Goal: Communication & Community: Connect with others

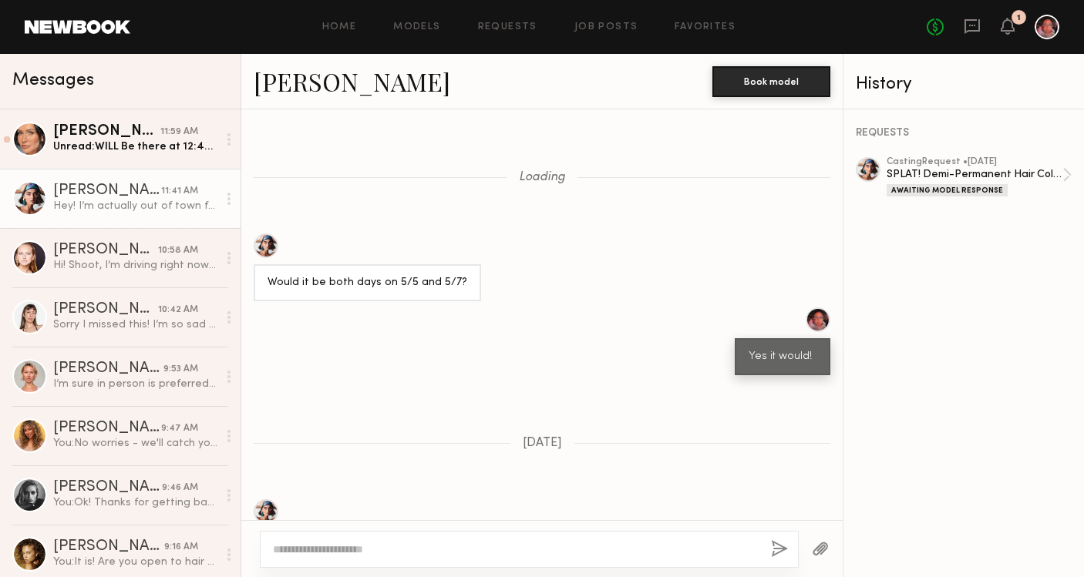
scroll to position [1222, 0]
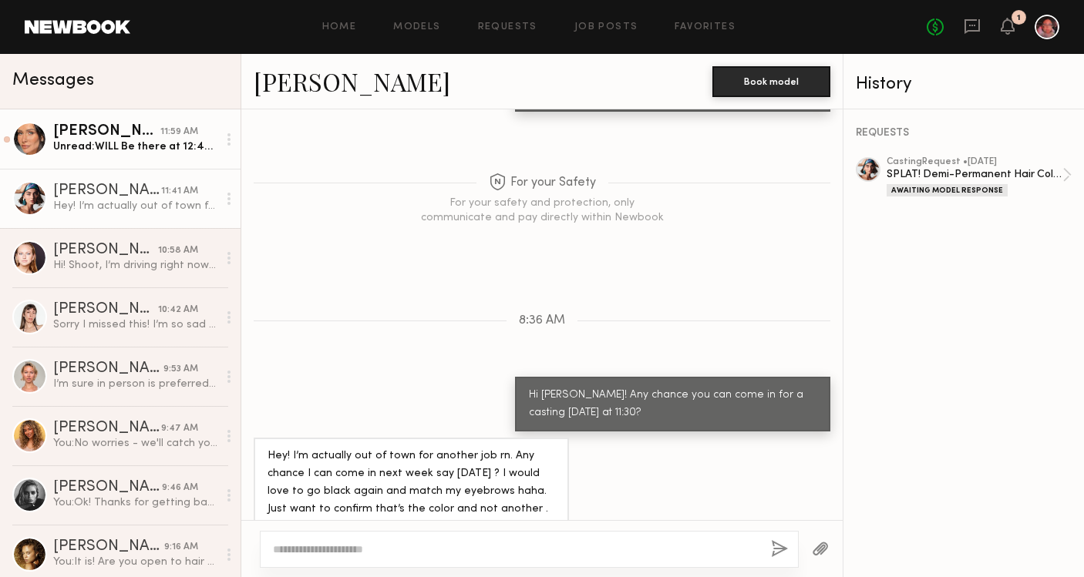
click at [149, 146] on div "Unread: WILL Be there at 12:45-12:50" at bounding box center [135, 147] width 164 height 15
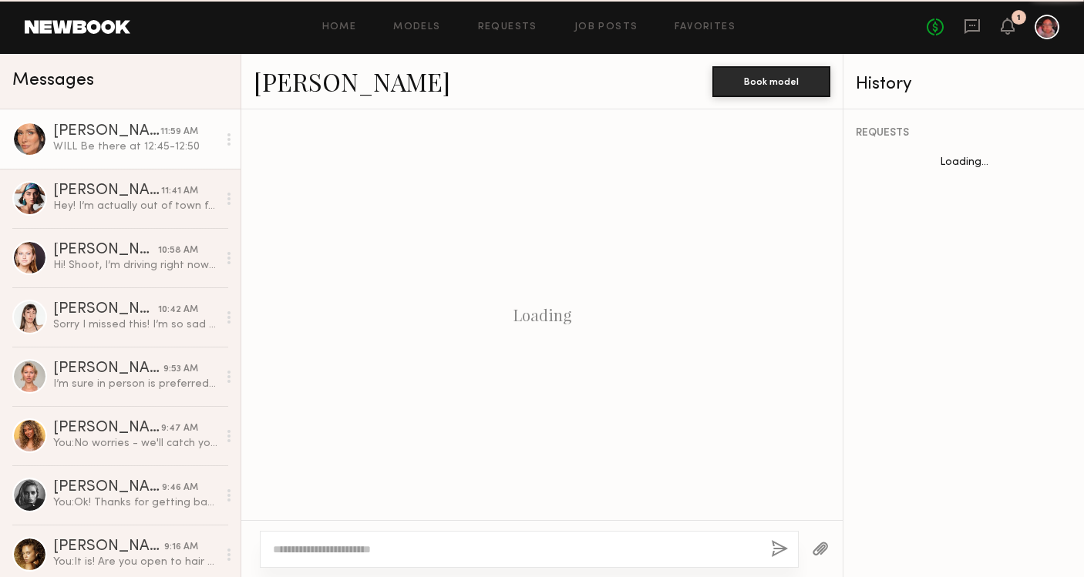
scroll to position [1244, 0]
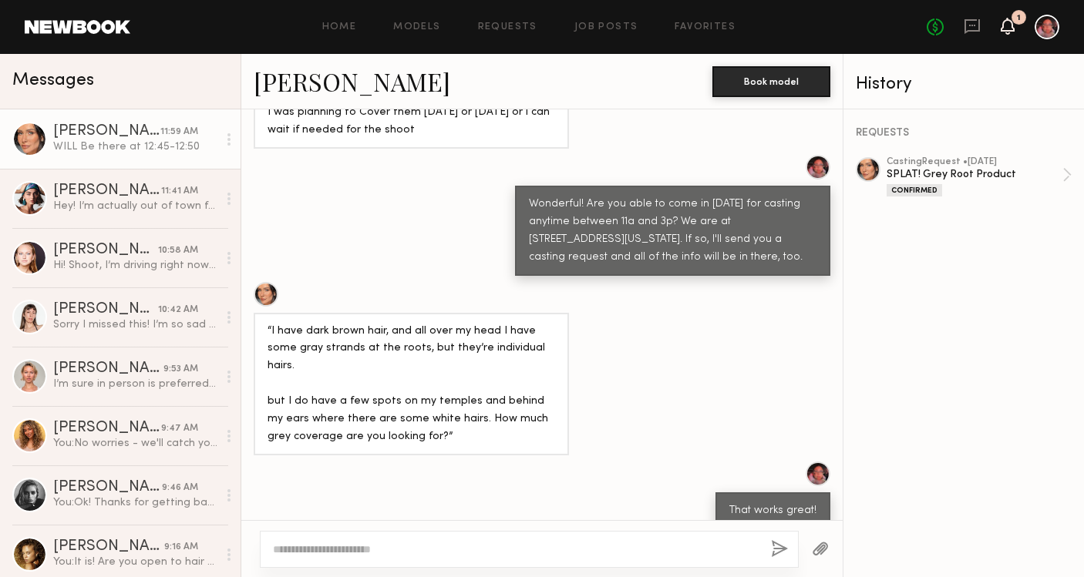
click at [1002, 25] on icon at bounding box center [1008, 25] width 12 height 11
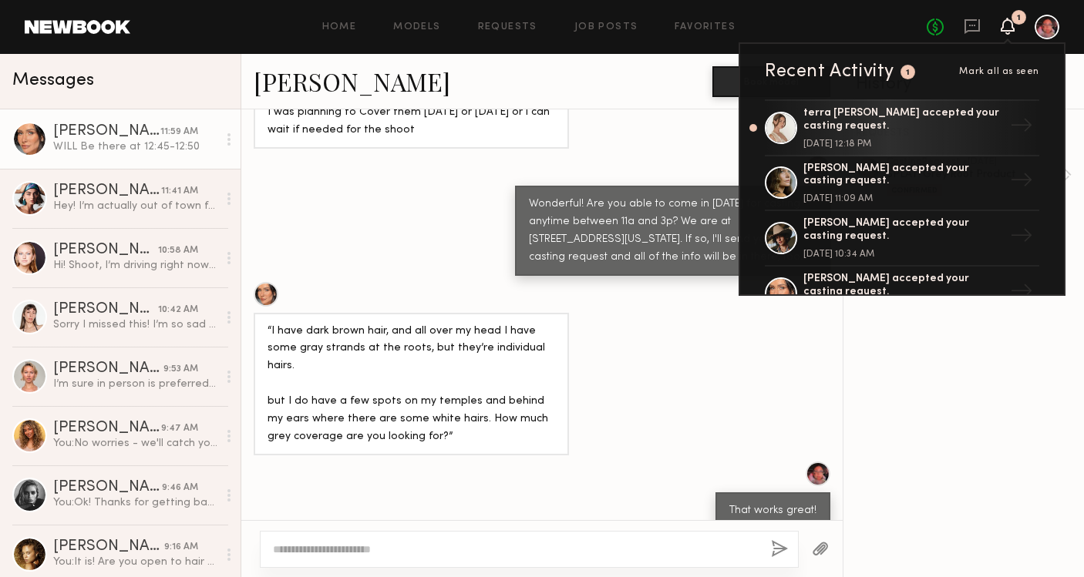
click at [1002, 25] on icon at bounding box center [1008, 25] width 12 height 11
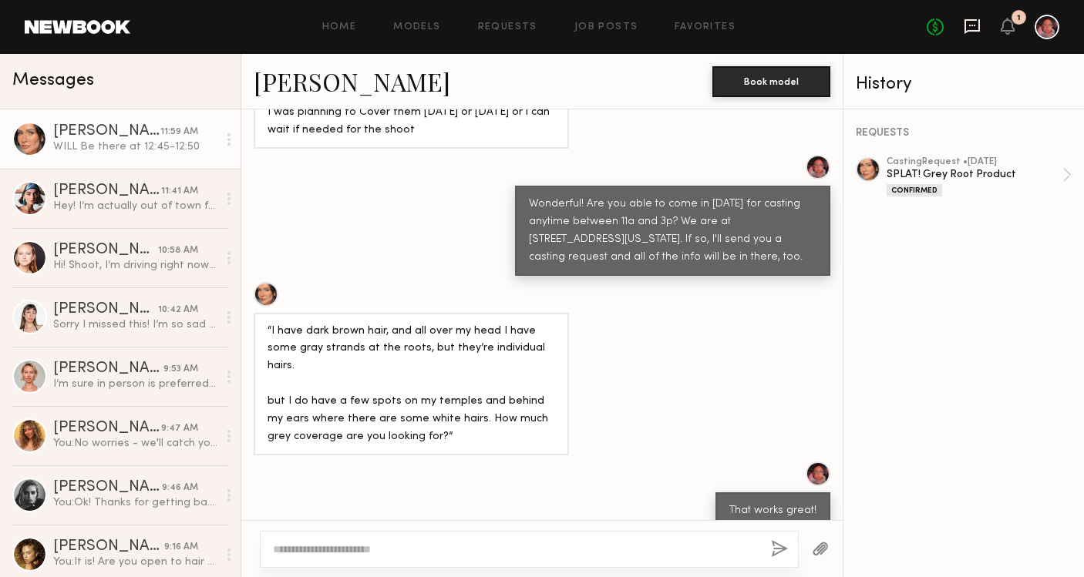
click at [973, 27] on icon at bounding box center [972, 26] width 17 height 17
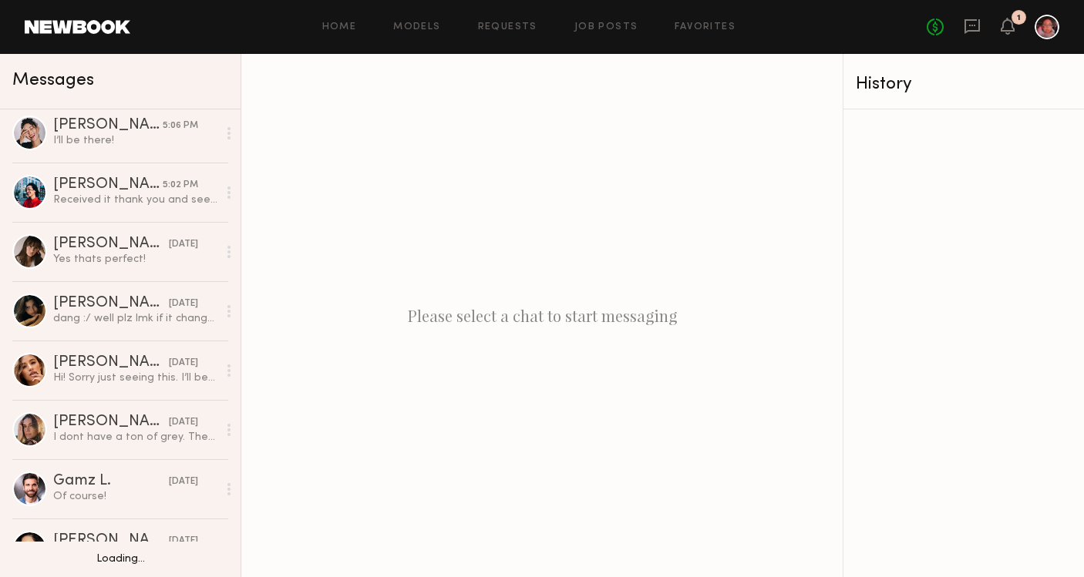
scroll to position [1449, 0]
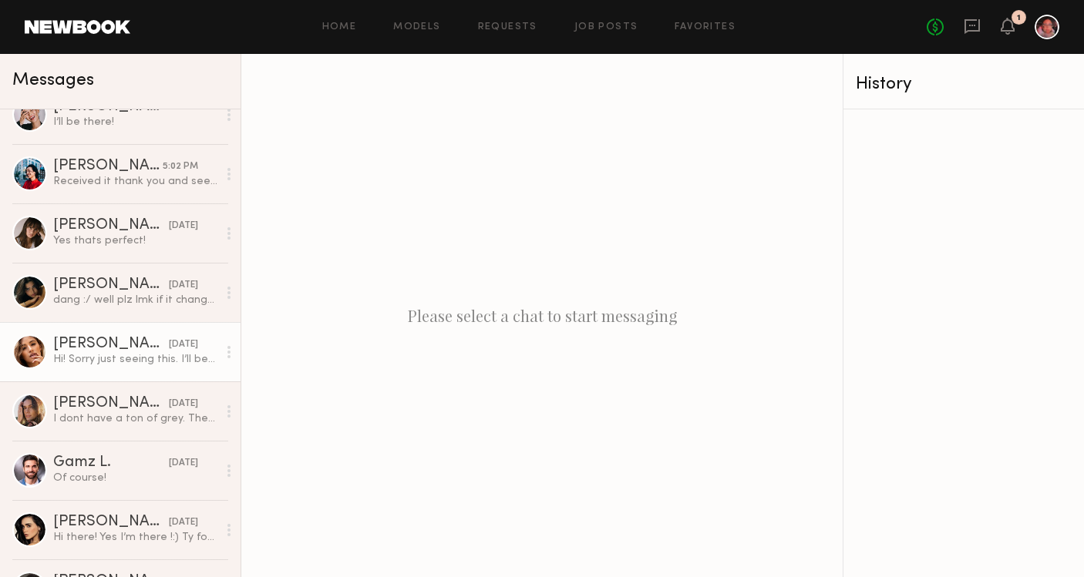
click at [121, 360] on div "Hi! Sorry just seeing this. I’ll be there" at bounding box center [135, 359] width 164 height 15
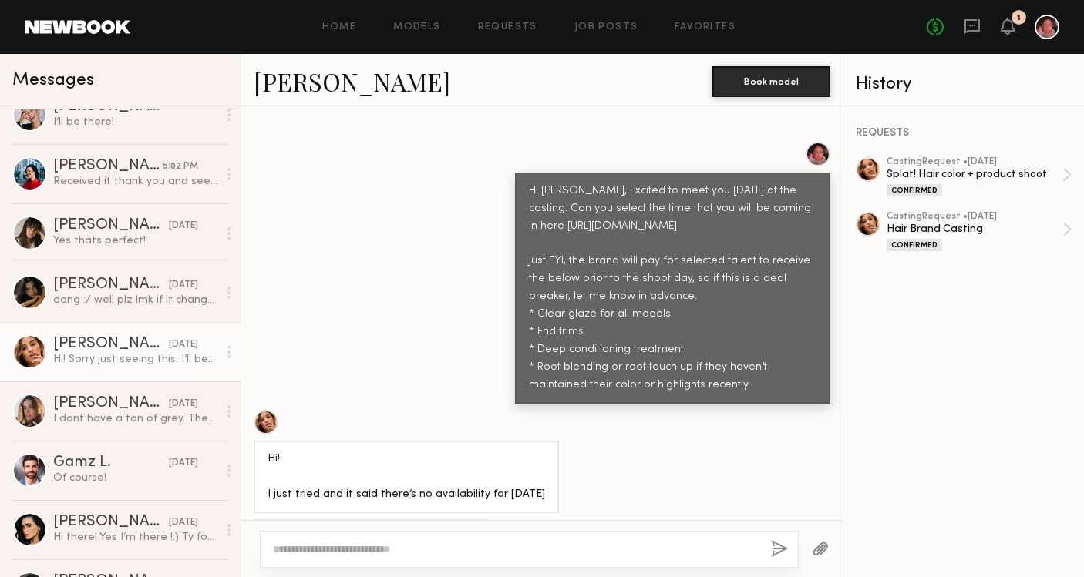
scroll to position [944, 0]
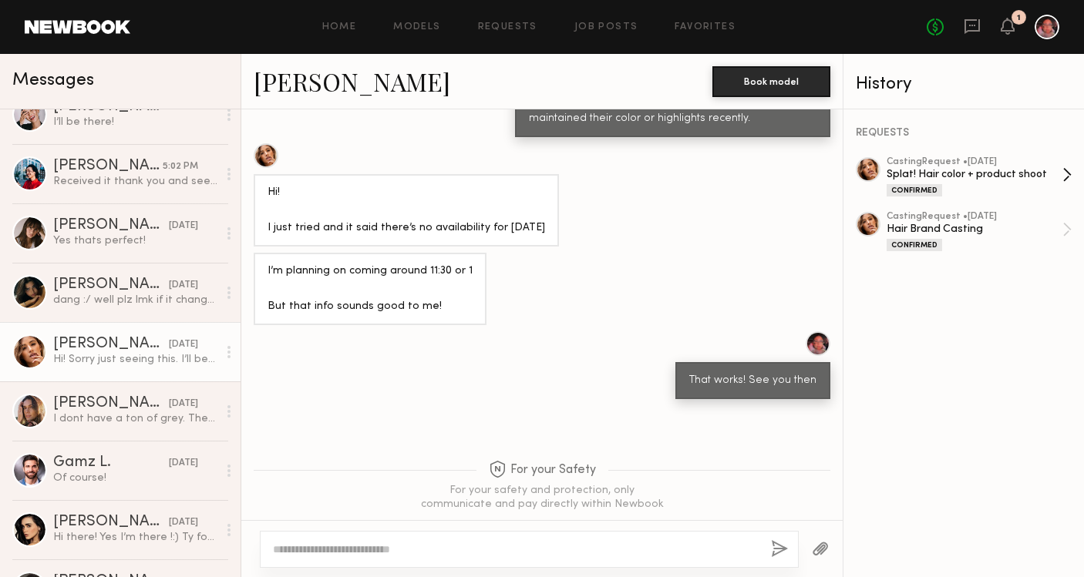
click at [902, 171] on div "Splat! Hair color + product shoot" at bounding box center [975, 174] width 176 height 15
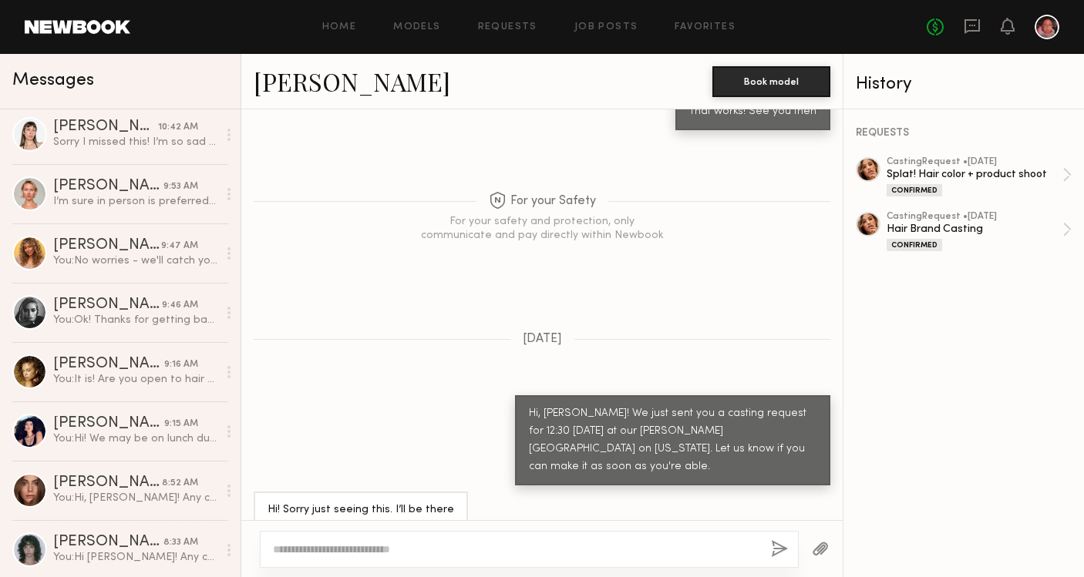
scroll to position [0, 0]
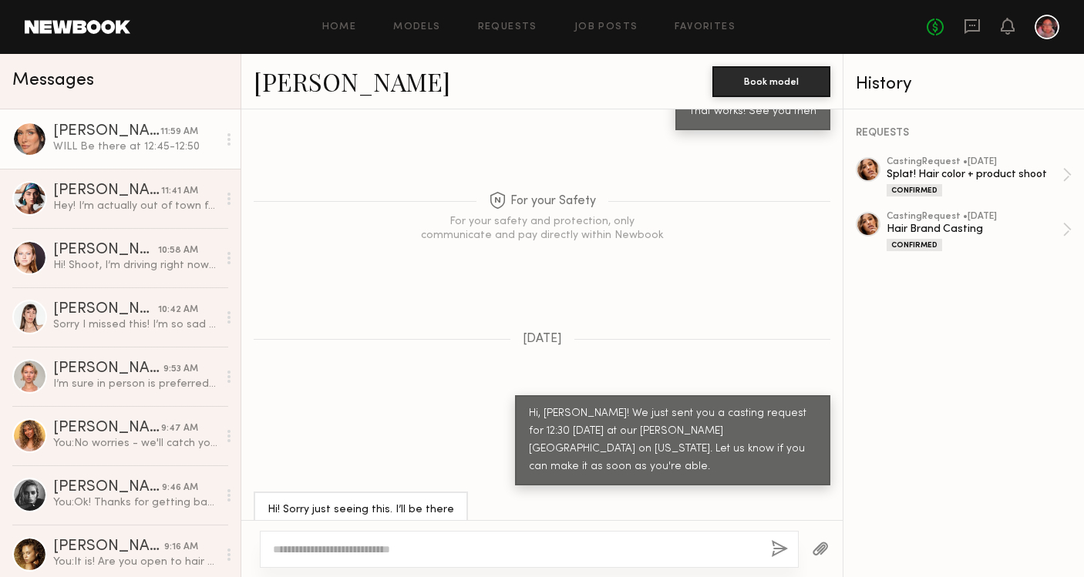
click at [130, 139] on div "[PERSON_NAME]" at bounding box center [106, 131] width 107 height 15
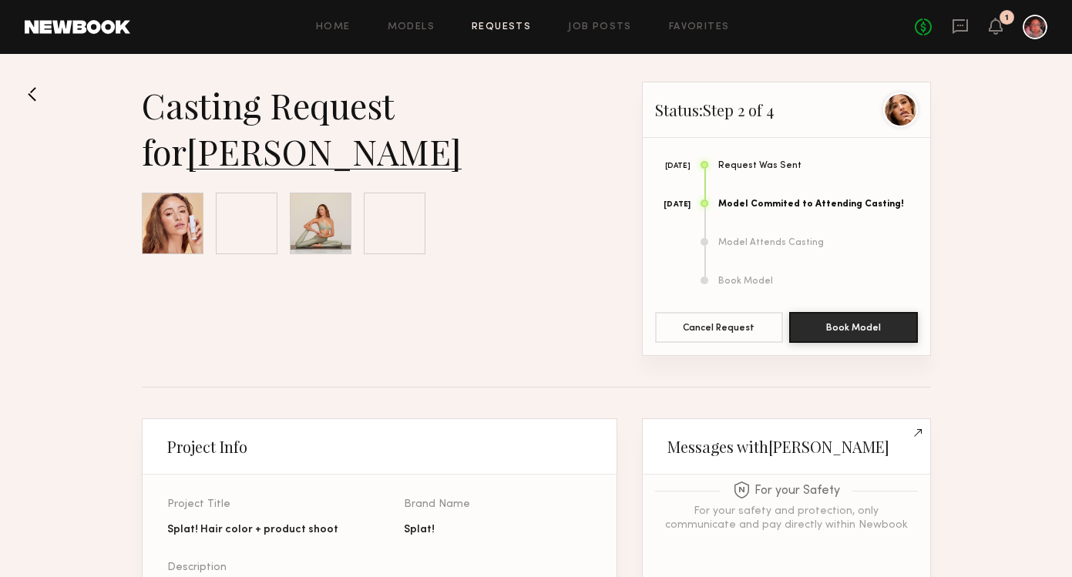
scroll to position [1358, 0]
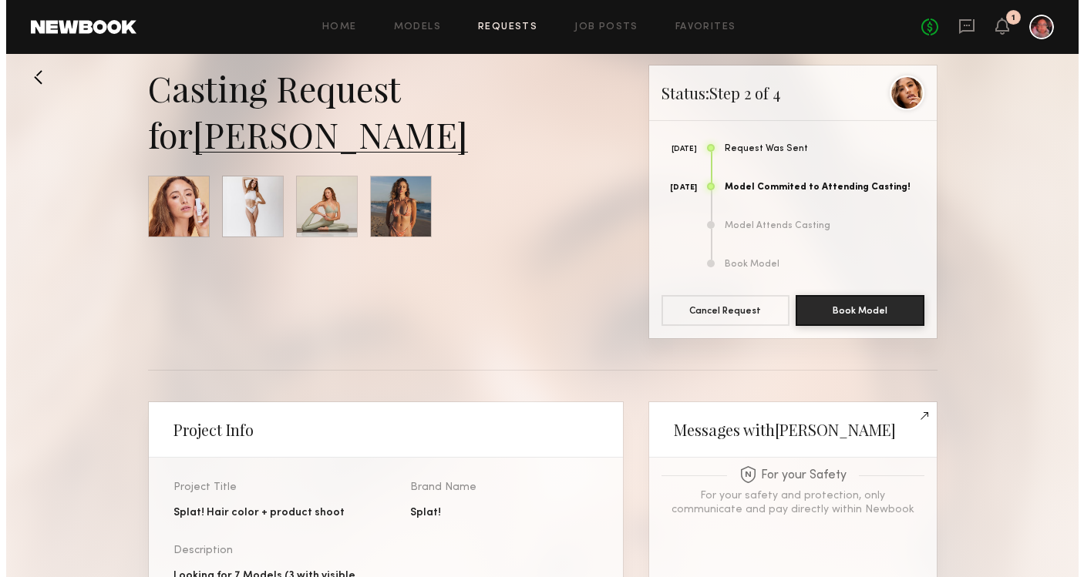
scroll to position [0, 0]
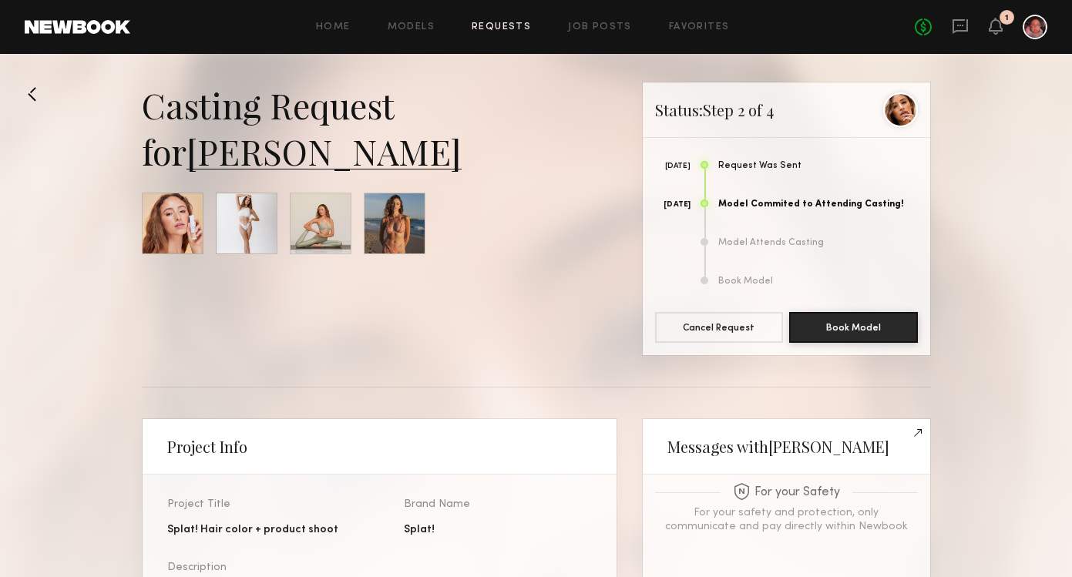
click at [514, 28] on link "Requests" at bounding box center [501, 27] width 59 height 10
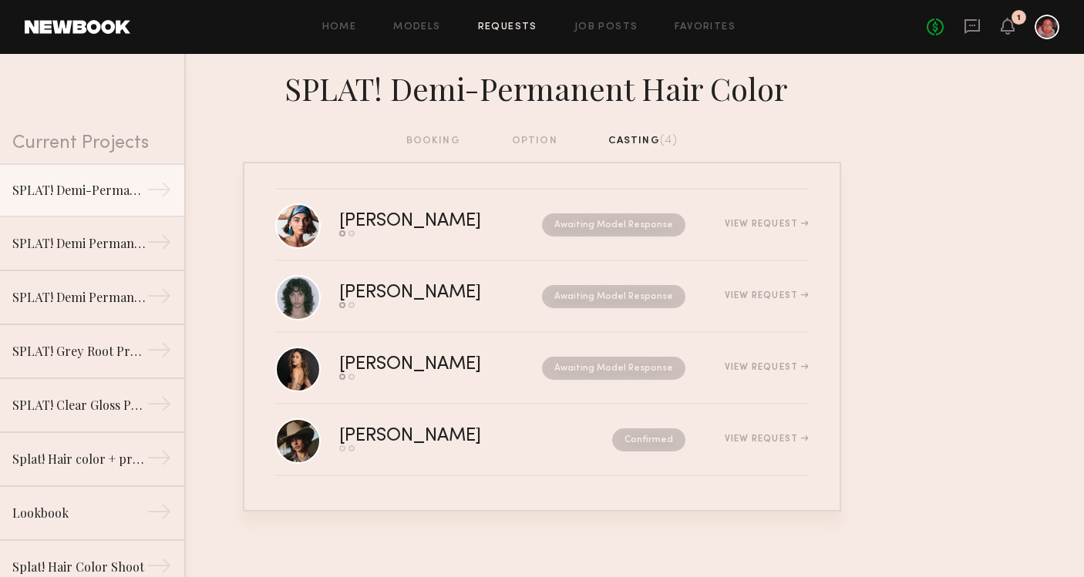
click at [1017, 22] on div "1" at bounding box center [1019, 17] width 15 height 15
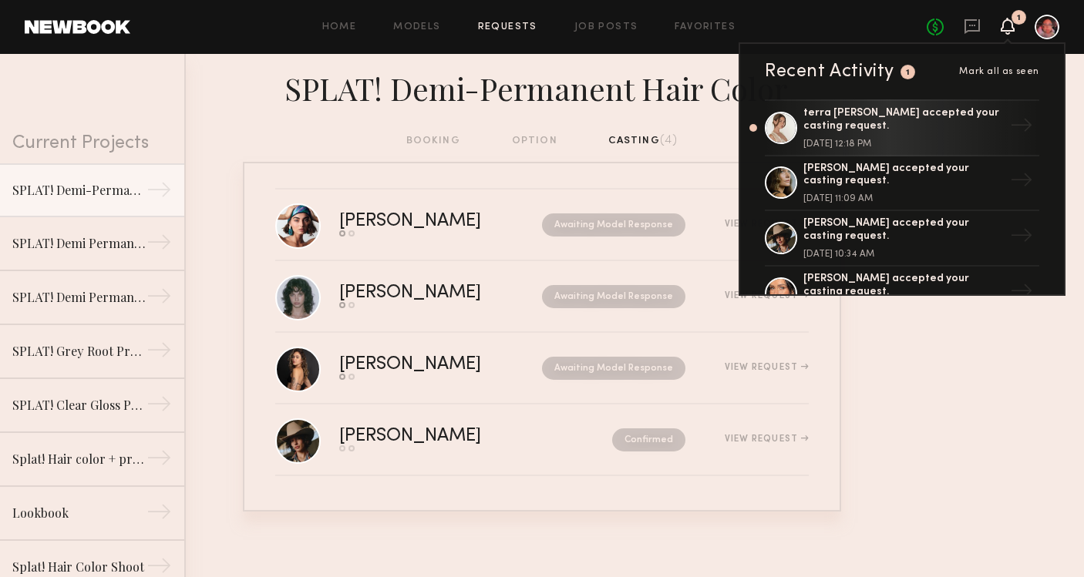
click at [992, 68] on span "Mark all as seen" at bounding box center [999, 71] width 80 height 9
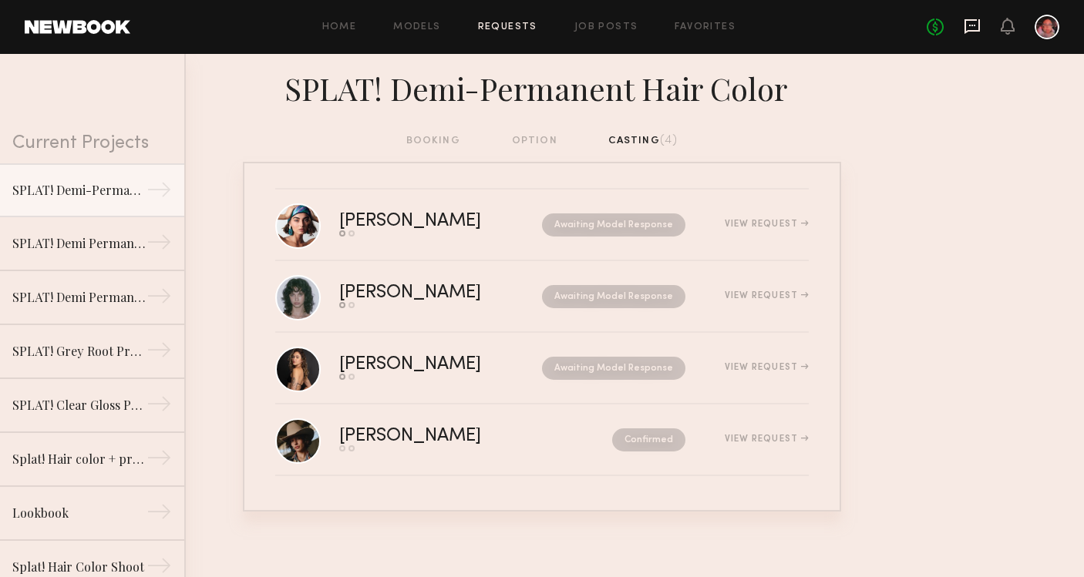
click at [973, 25] on icon at bounding box center [972, 26] width 6 height 2
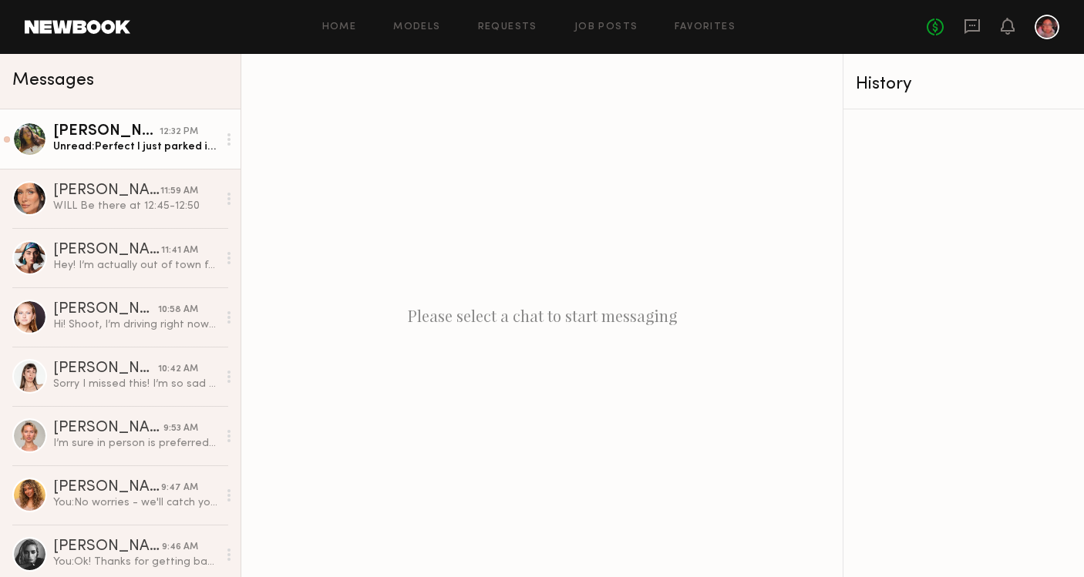
click at [135, 126] on div "[PERSON_NAME]" at bounding box center [106, 131] width 106 height 15
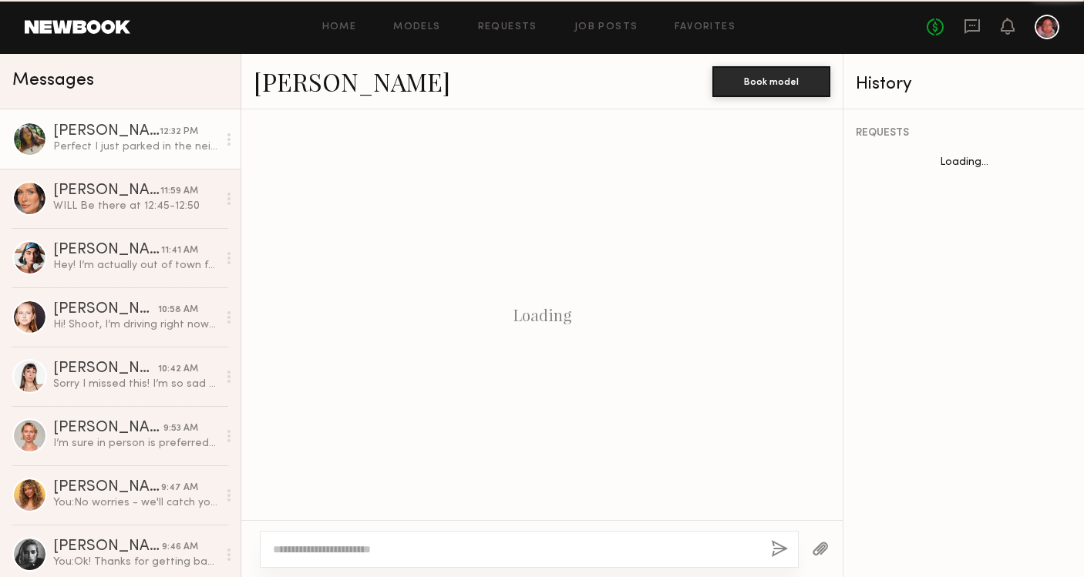
scroll to position [1482, 0]
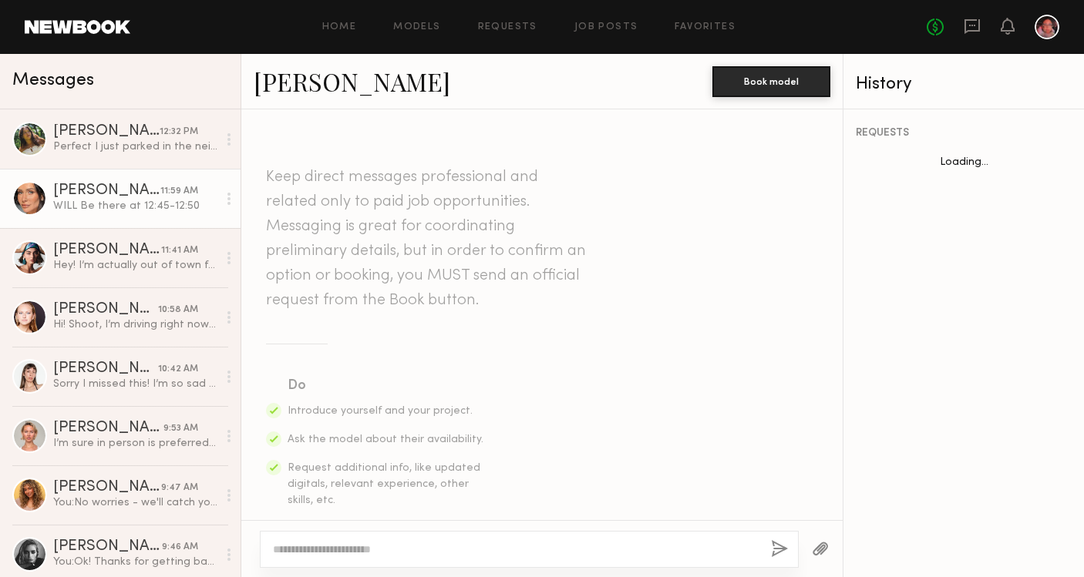
scroll to position [1244, 0]
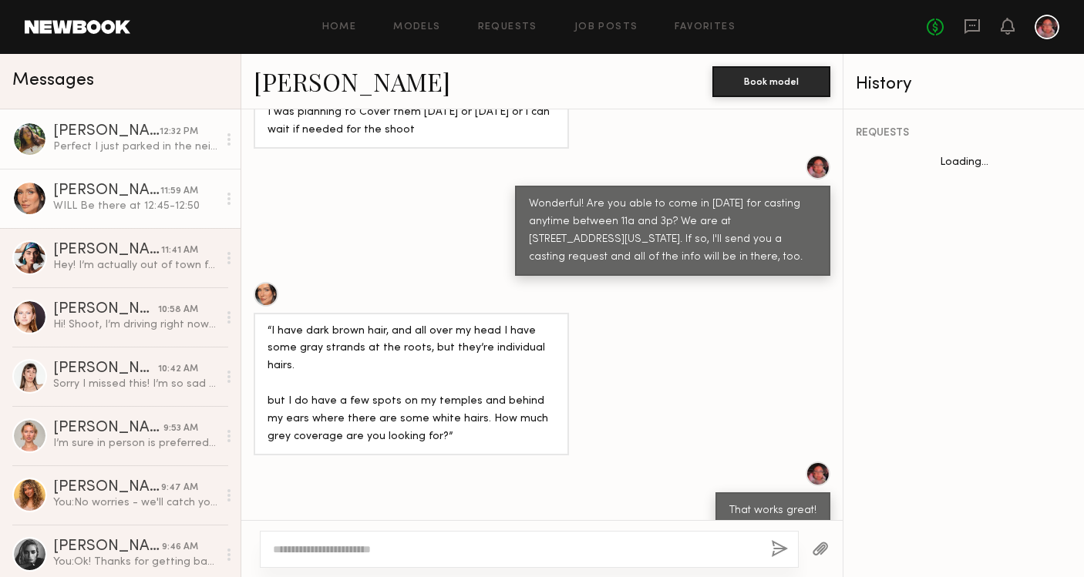
click at [132, 121] on link "Tiare S. 12:32 PM Perfect I just parked in the neighborhood. I’ll see you in a …" at bounding box center [120, 138] width 241 height 59
click at [136, 146] on div "Perfect I just parked in the neighborhood. I’ll see you in a bit!" at bounding box center [135, 147] width 164 height 15
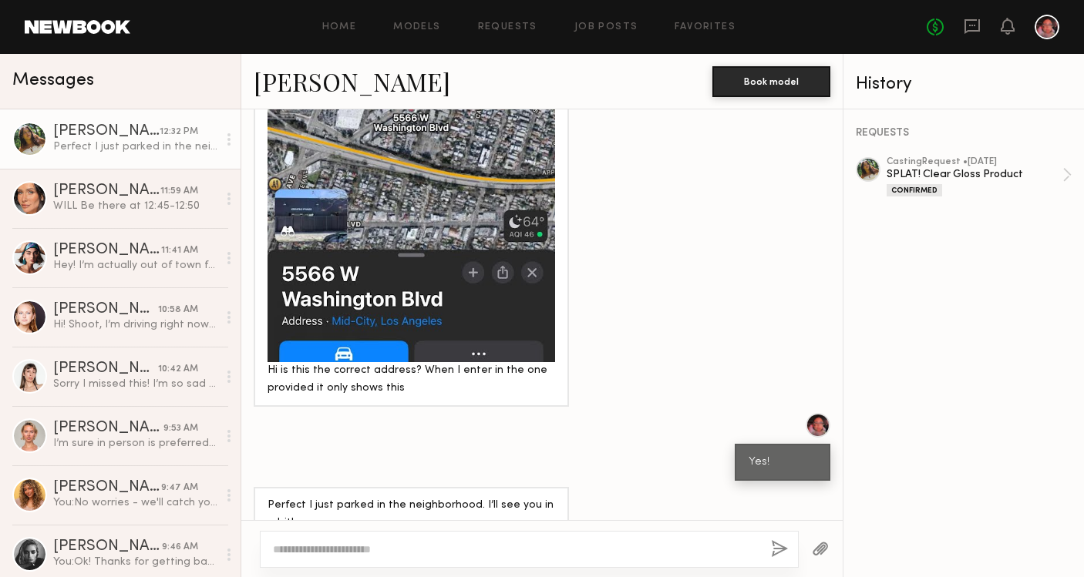
scroll to position [1482, 0]
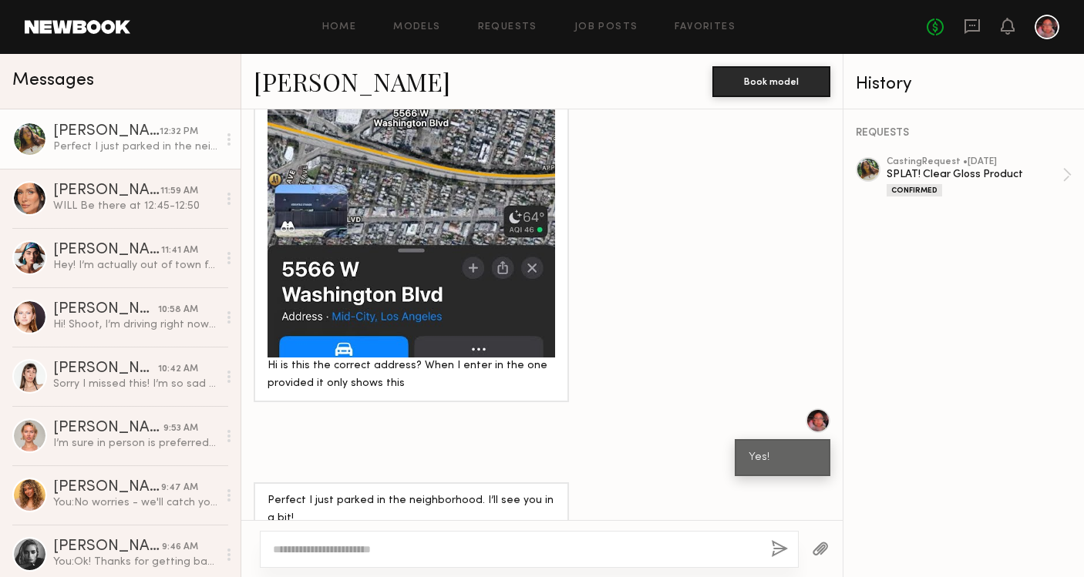
click at [163, 142] on div "Perfect I just parked in the neighborhood. I’ll see you in a bit!" at bounding box center [135, 147] width 164 height 15
click at [976, 32] on icon at bounding box center [972, 26] width 17 height 17
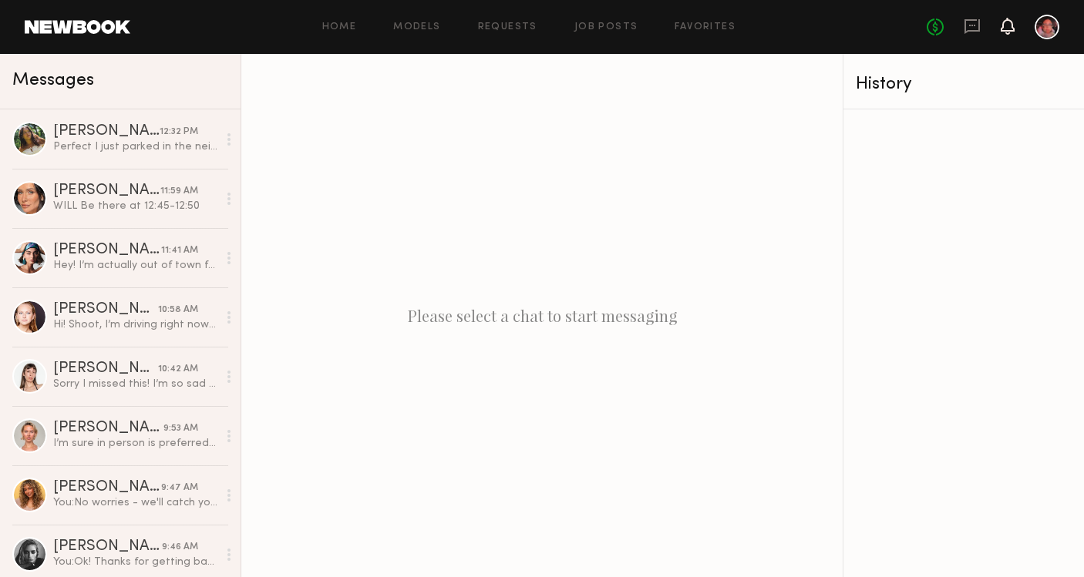
click at [1010, 29] on icon at bounding box center [1008, 25] width 12 height 11
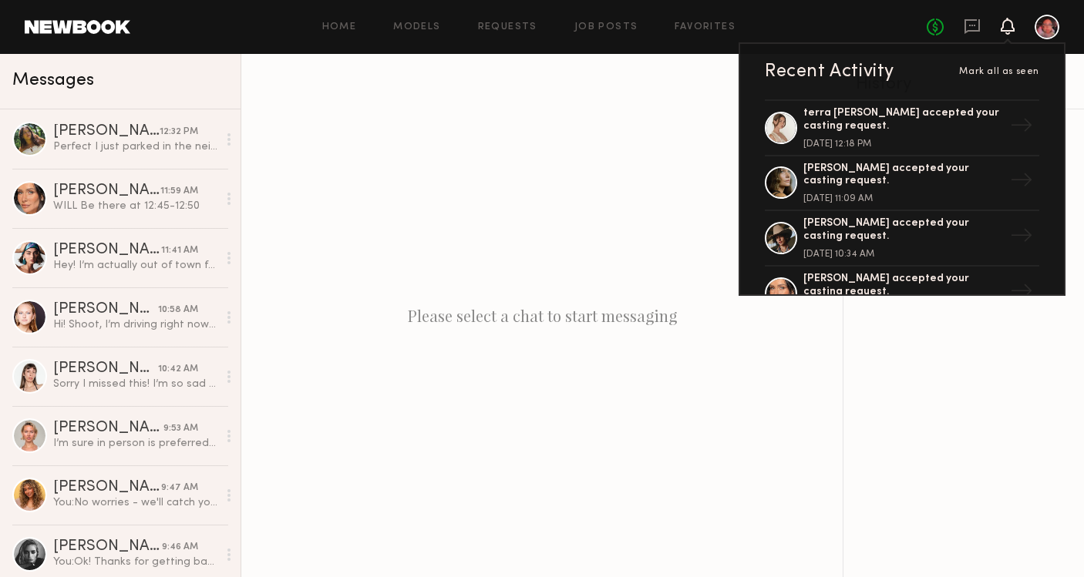
click at [605, 159] on div "Please select a chat to start messaging" at bounding box center [541, 315] width 601 height 523
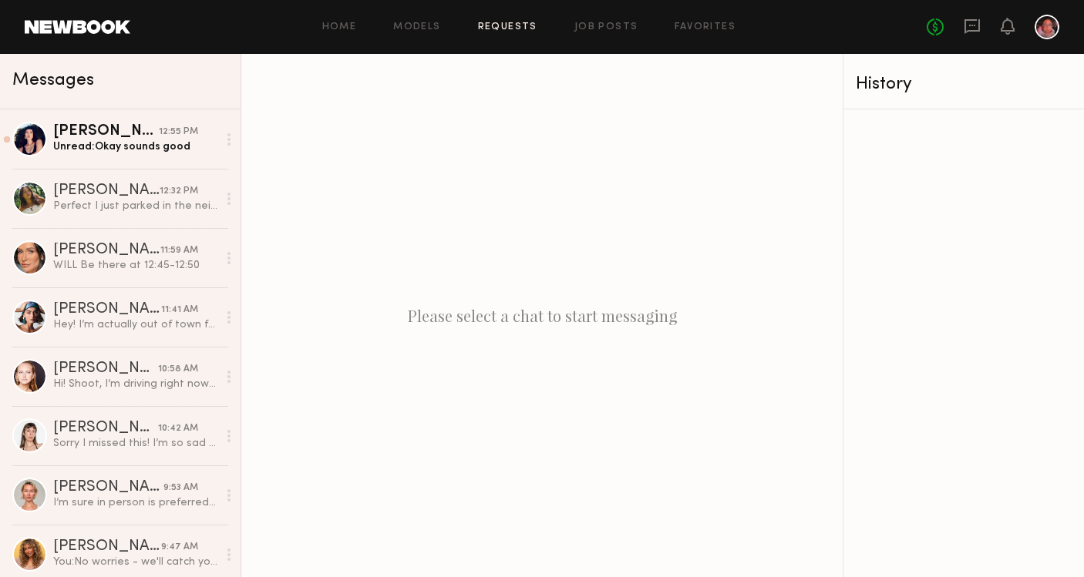
click at [501, 23] on link "Requests" at bounding box center [507, 27] width 59 height 10
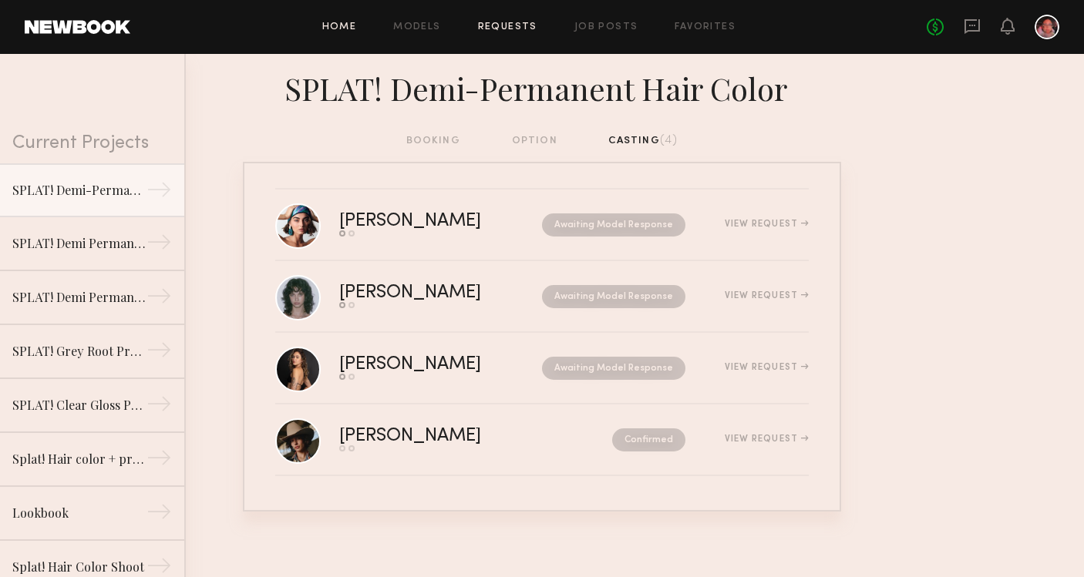
click at [345, 26] on link "Home" at bounding box center [339, 27] width 35 height 10
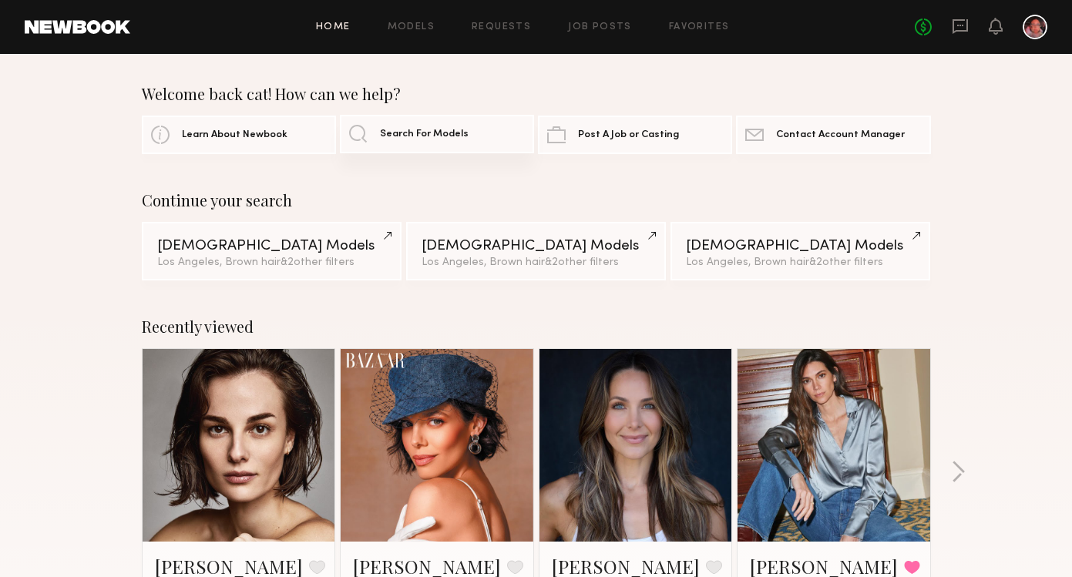
click at [473, 130] on link "Search For Models" at bounding box center [437, 134] width 194 height 39
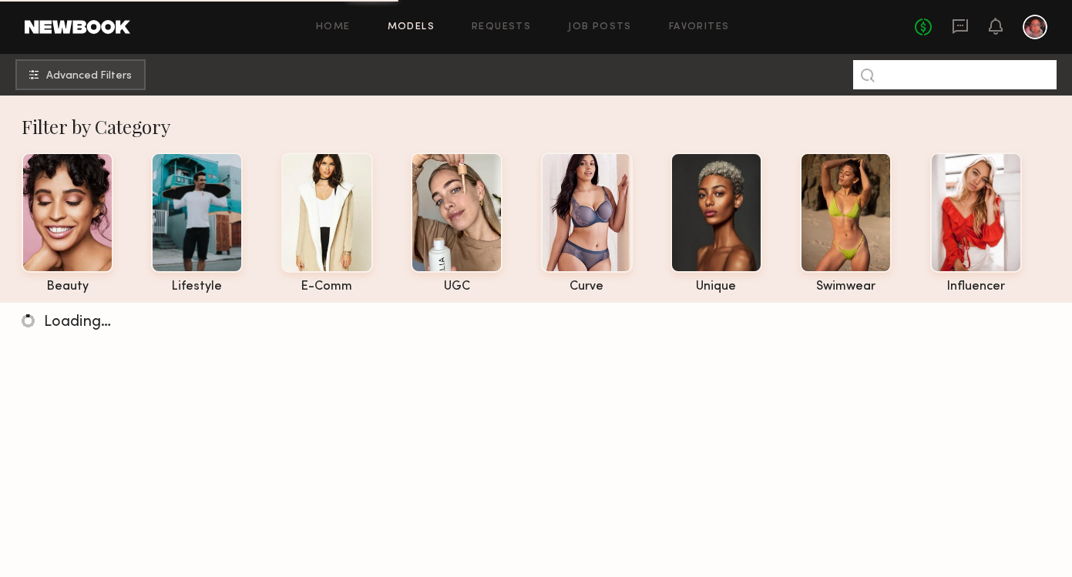
click at [911, 74] on input at bounding box center [955, 74] width 204 height 29
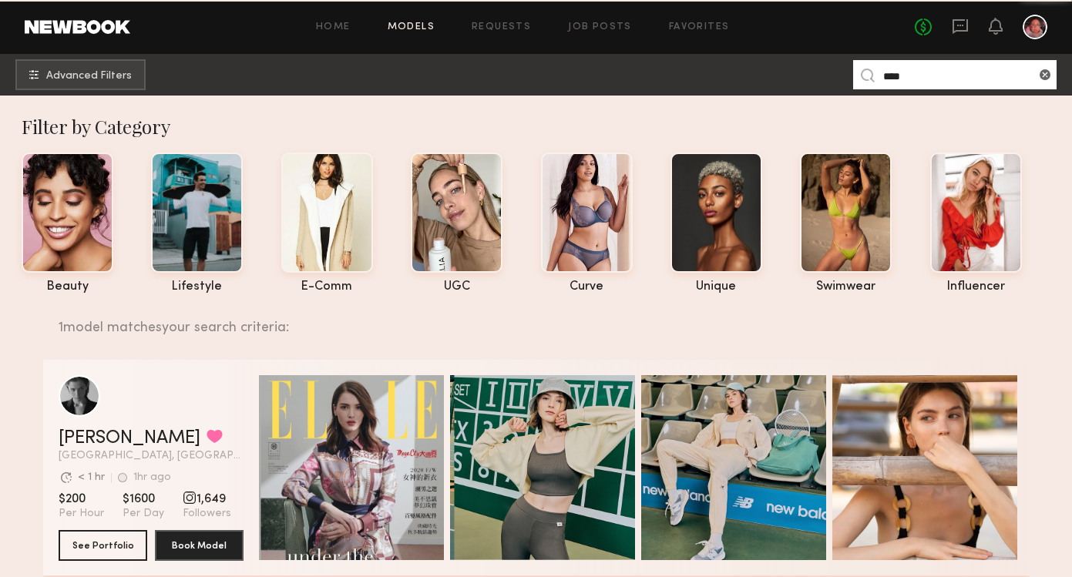
type input "****"
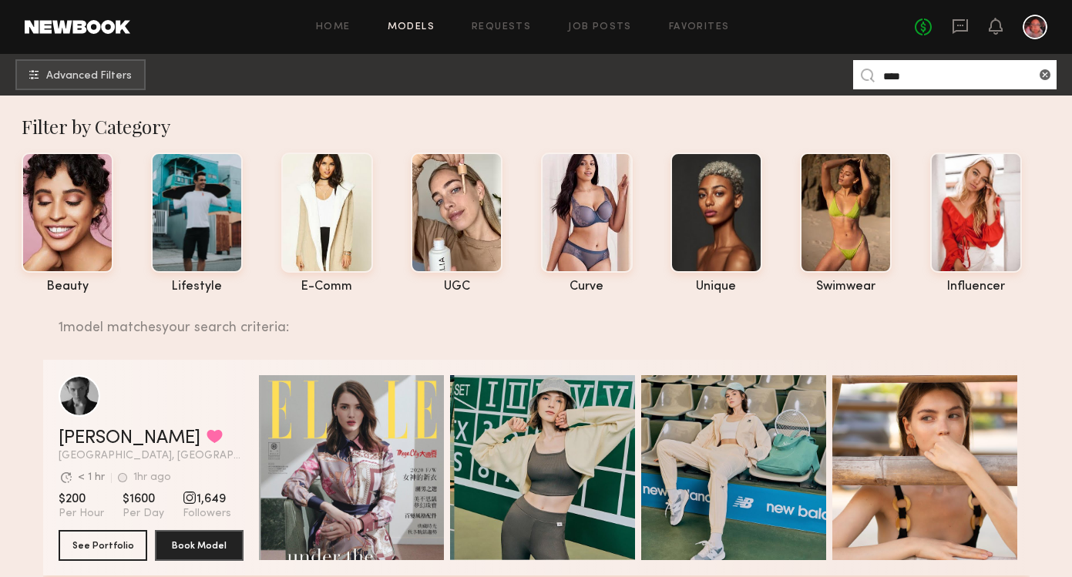
click at [106, 419] on header "Lera G. Favorited Los Angeles, CA Avg. request response time < 1 hr 1hr ago Las…" at bounding box center [151, 418] width 185 height 86
click at [107, 438] on link "Lera G." at bounding box center [130, 438] width 142 height 19
click at [964, 26] on icon at bounding box center [960, 26] width 17 height 17
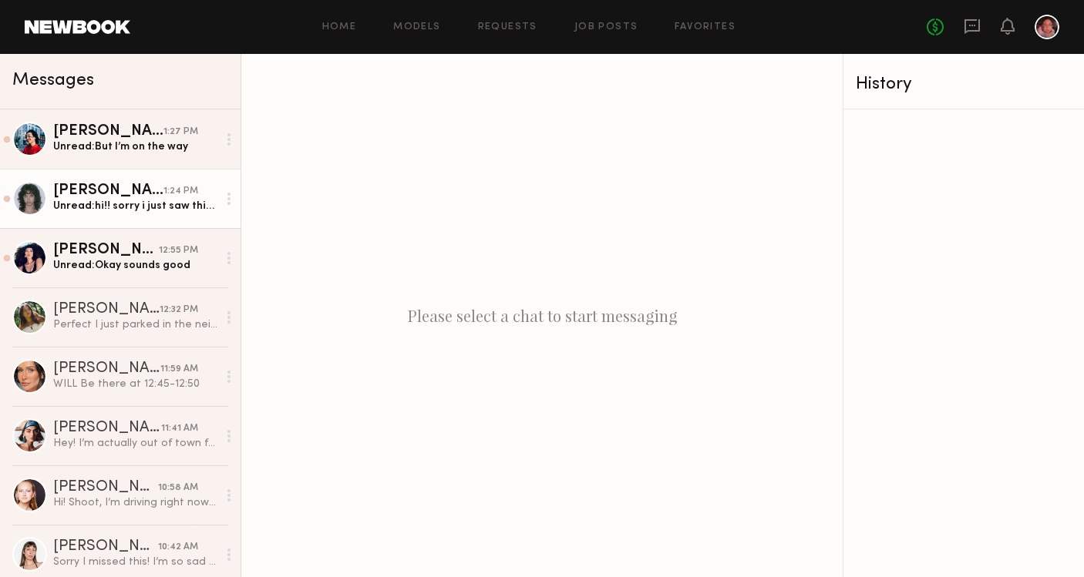
click at [116, 205] on div "Unread: hi!! sorry i just saw this. i can come in today but im not available un…" at bounding box center [135, 206] width 164 height 15
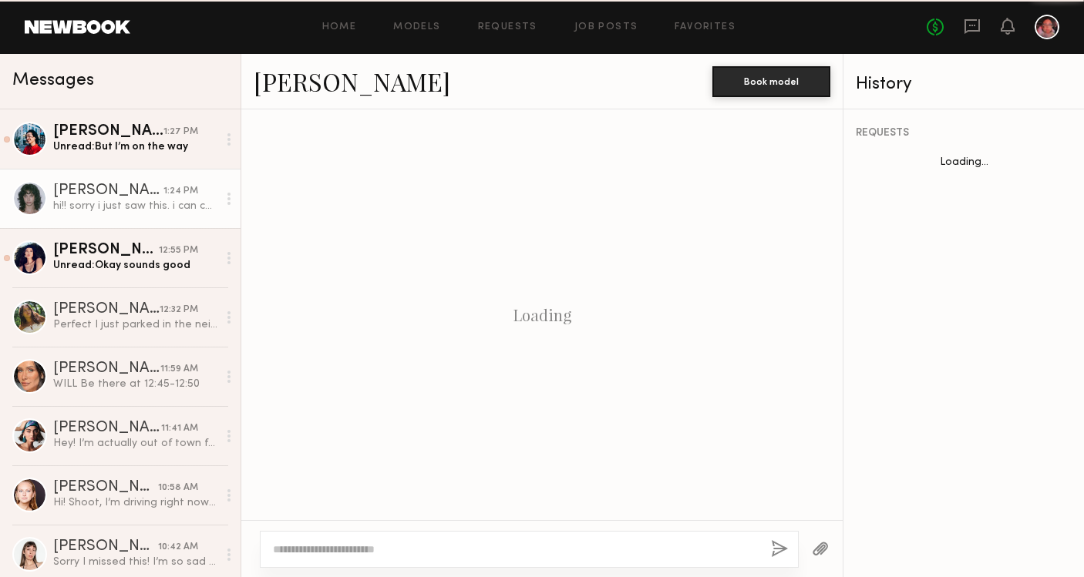
scroll to position [476, 0]
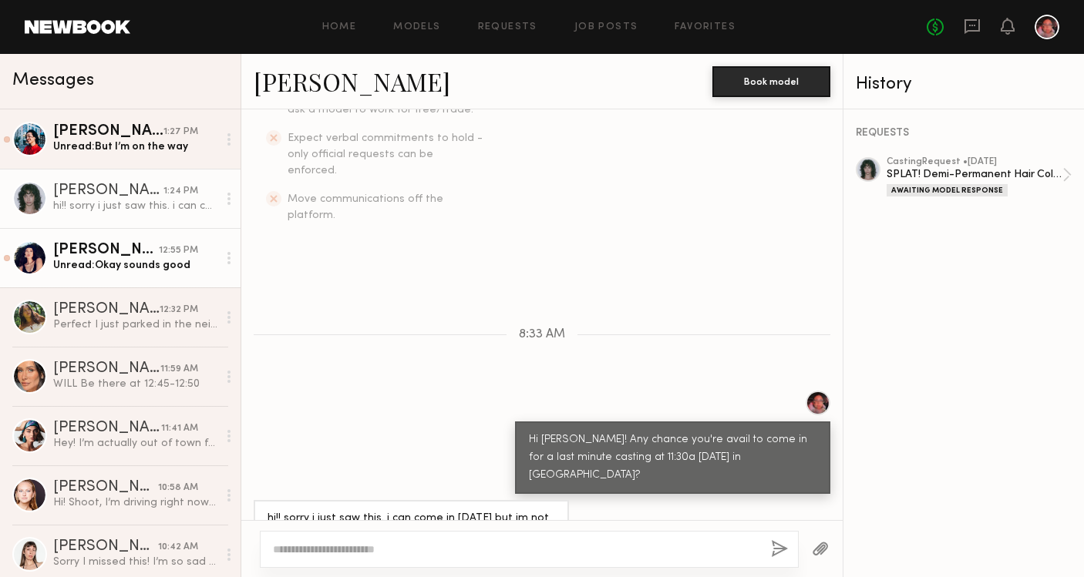
click at [131, 264] on div "Unread: Okay sounds good" at bounding box center [135, 265] width 164 height 15
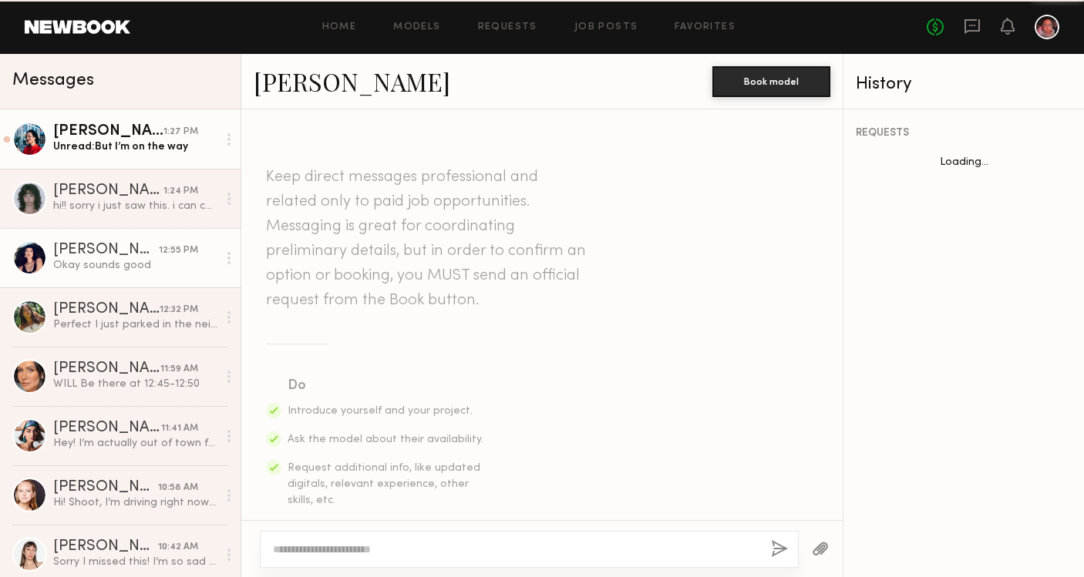
scroll to position [784, 0]
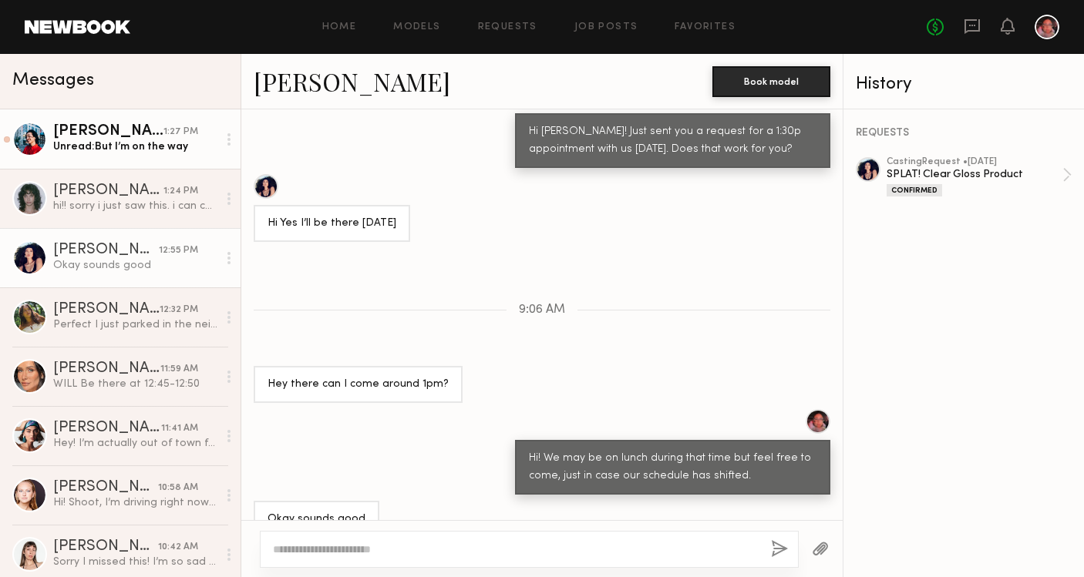
click at [136, 161] on link "Piyawan C. 1:27 PM Unread: But I’m on the way" at bounding box center [120, 138] width 241 height 59
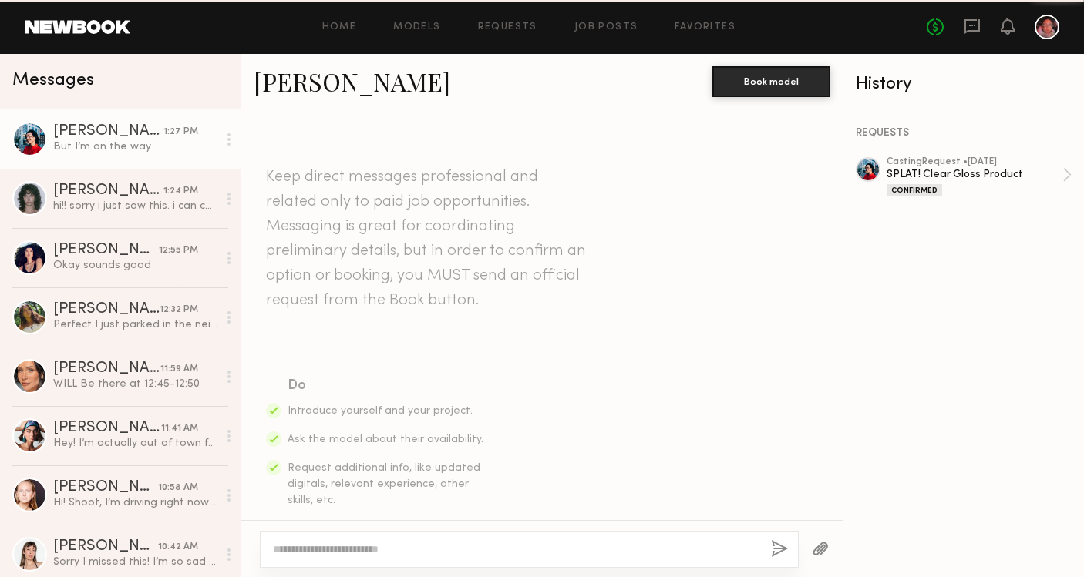
scroll to position [1361, 0]
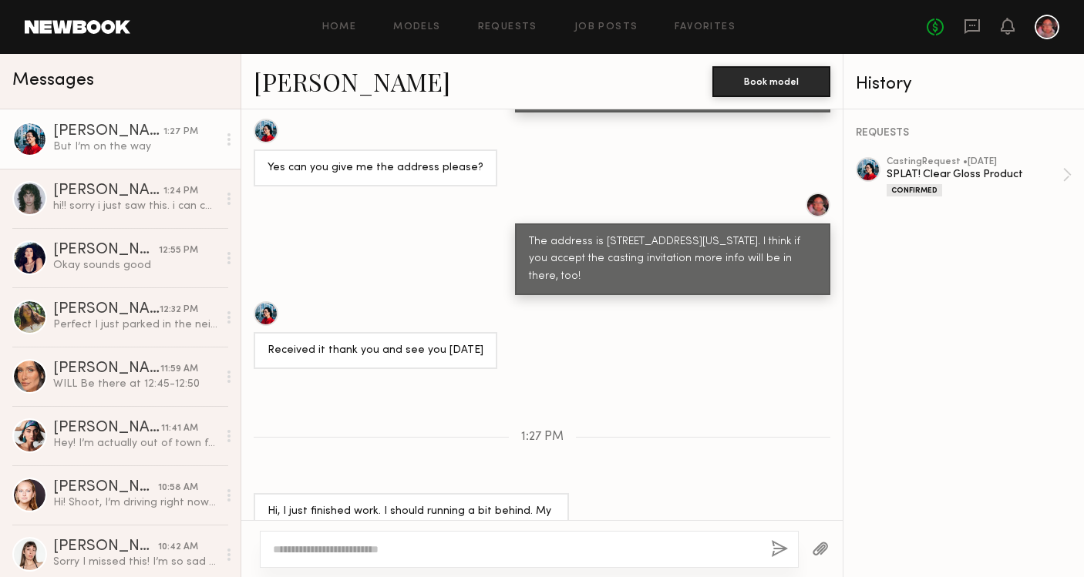
click at [295, 550] on textarea at bounding box center [516, 549] width 486 height 15
type textarea "*********"
click at [773, 547] on button "button" at bounding box center [779, 549] width 17 height 19
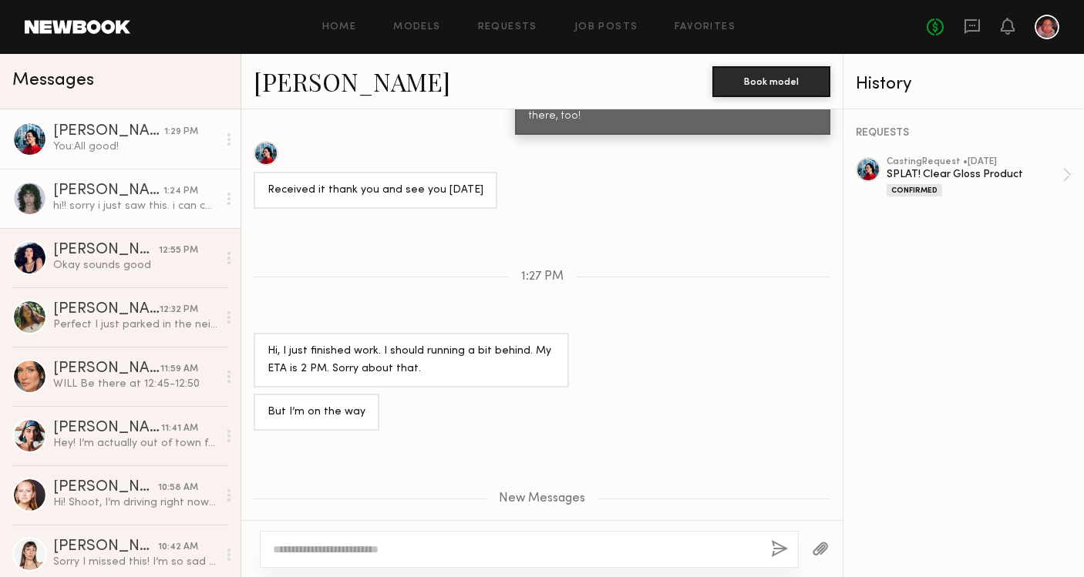
click at [81, 199] on div "hi!! sorry i just saw this. i can come in [DATE] but im not available until 4ish" at bounding box center [135, 206] width 164 height 15
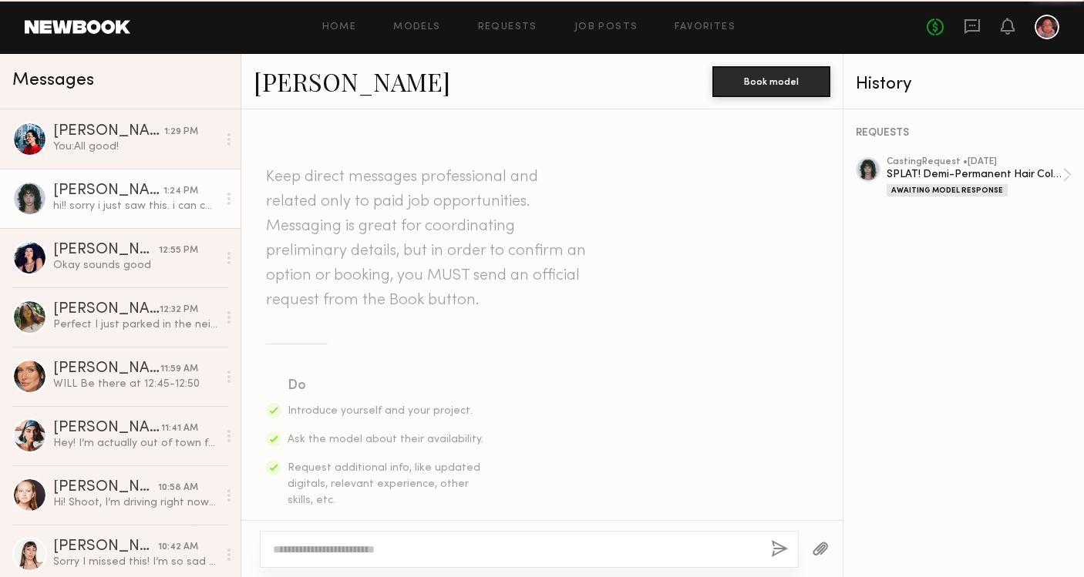
scroll to position [476, 0]
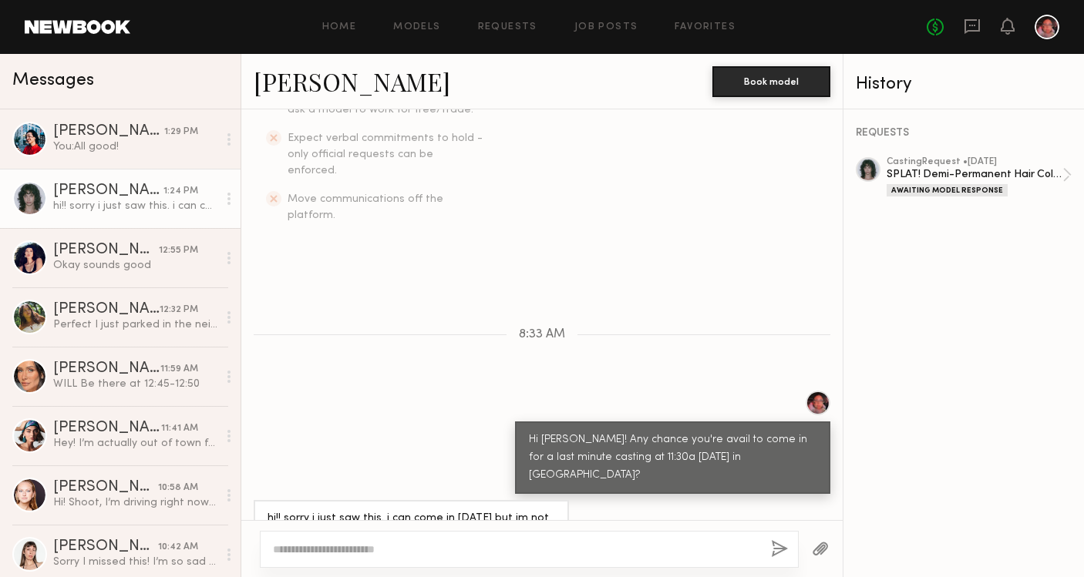
click at [281, 77] on link "[PERSON_NAME]" at bounding box center [352, 81] width 197 height 33
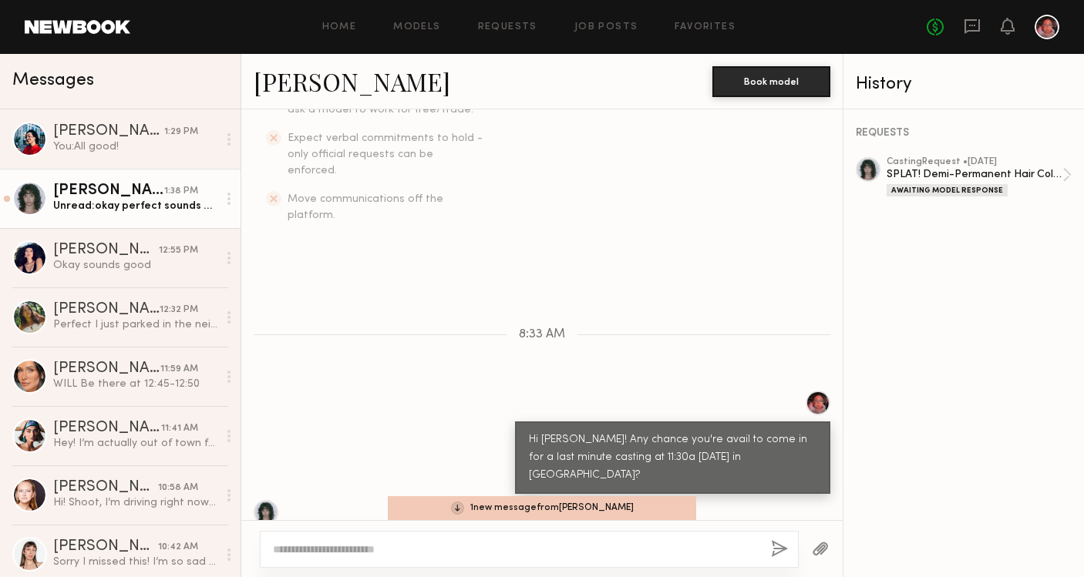
scroll to position [720, 0]
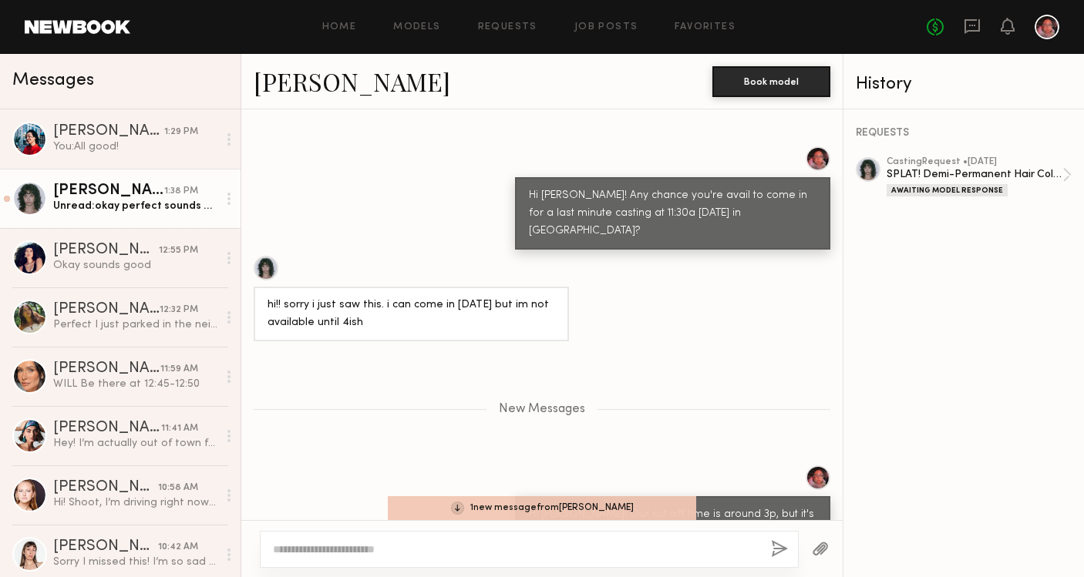
click at [164, 197] on div "1:38 PM" at bounding box center [181, 191] width 34 height 15
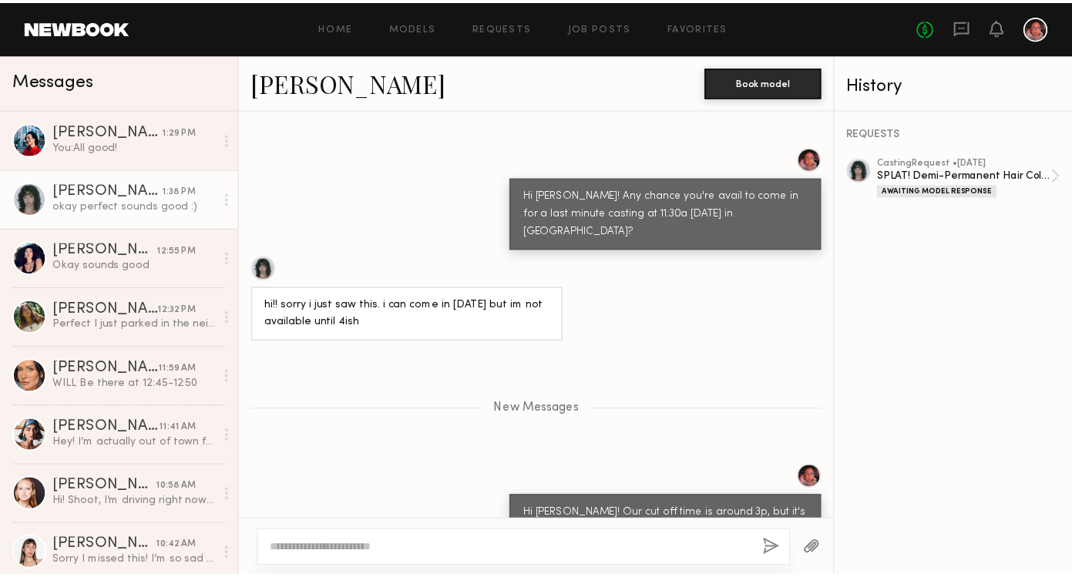
scroll to position [794, 0]
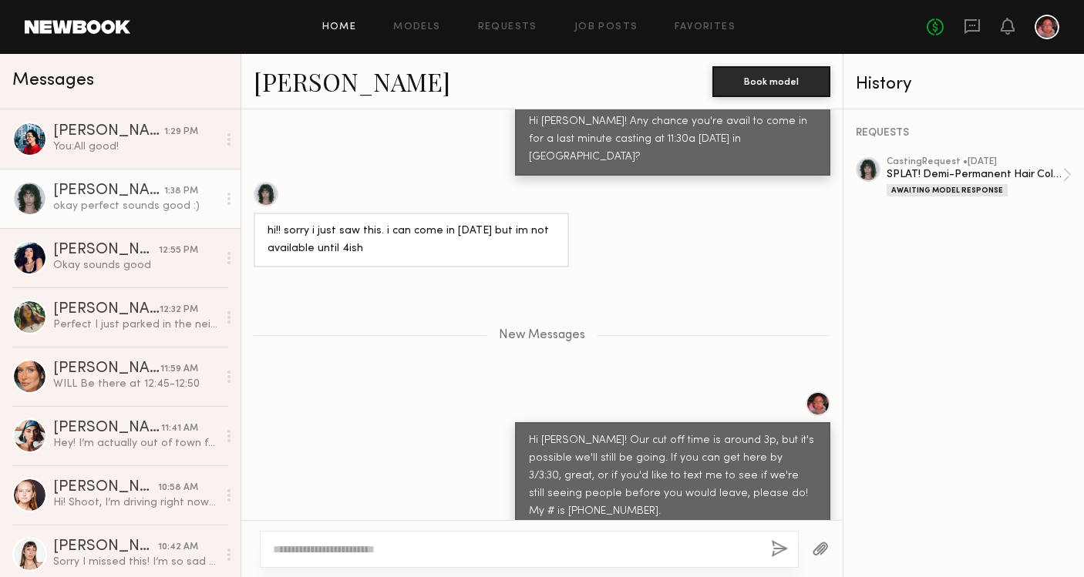
click at [335, 29] on link "Home" at bounding box center [339, 27] width 35 height 10
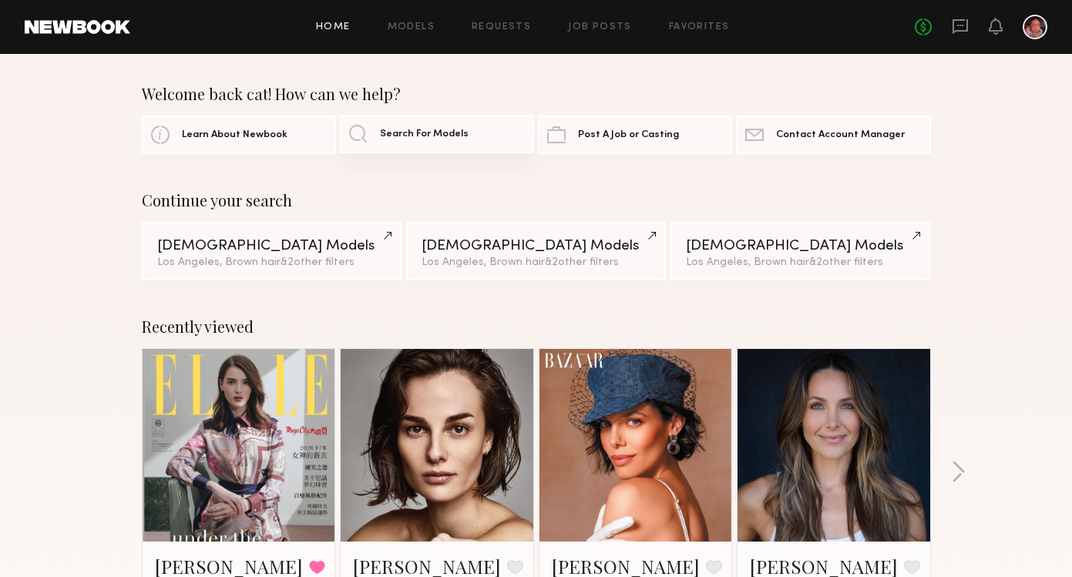
click at [395, 140] on link "Search For Models" at bounding box center [437, 134] width 194 height 39
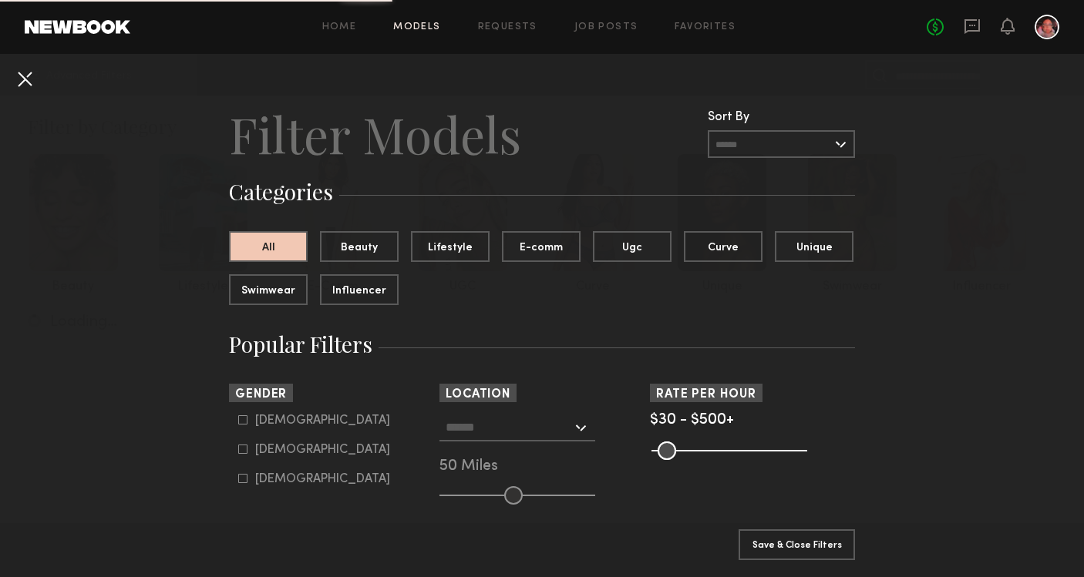
click at [30, 79] on button at bounding box center [24, 78] width 25 height 25
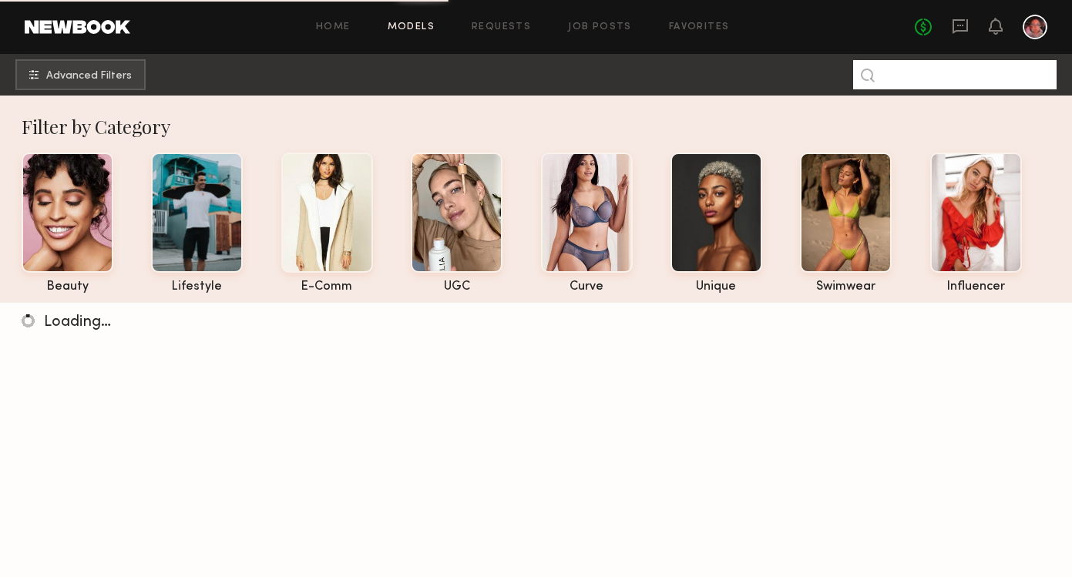
click at [904, 70] on input at bounding box center [955, 74] width 204 height 29
type input "*****"
click at [1025, 79] on input "*****" at bounding box center [955, 74] width 204 height 29
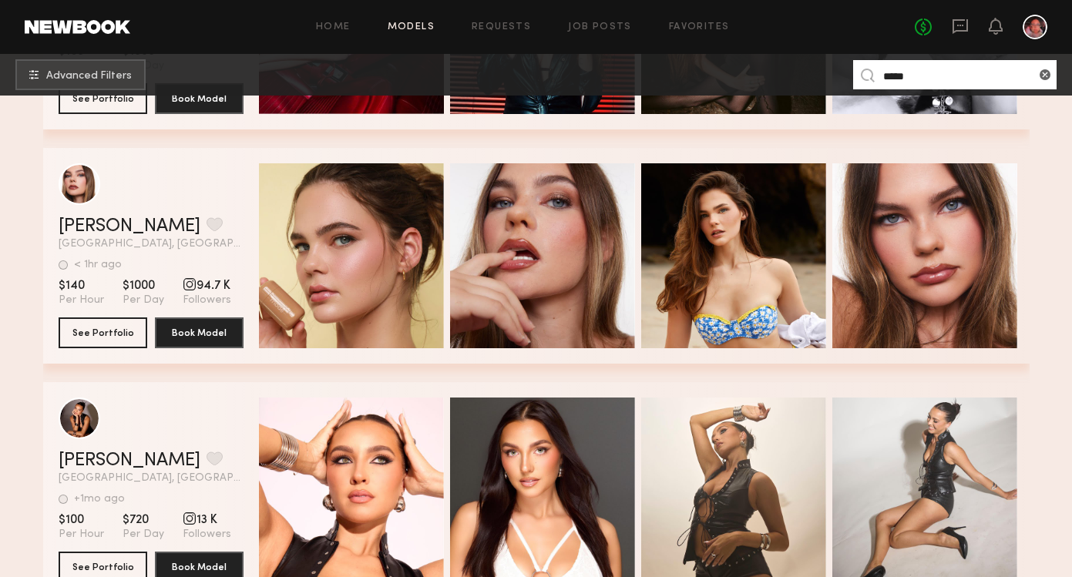
scroll to position [900, 0]
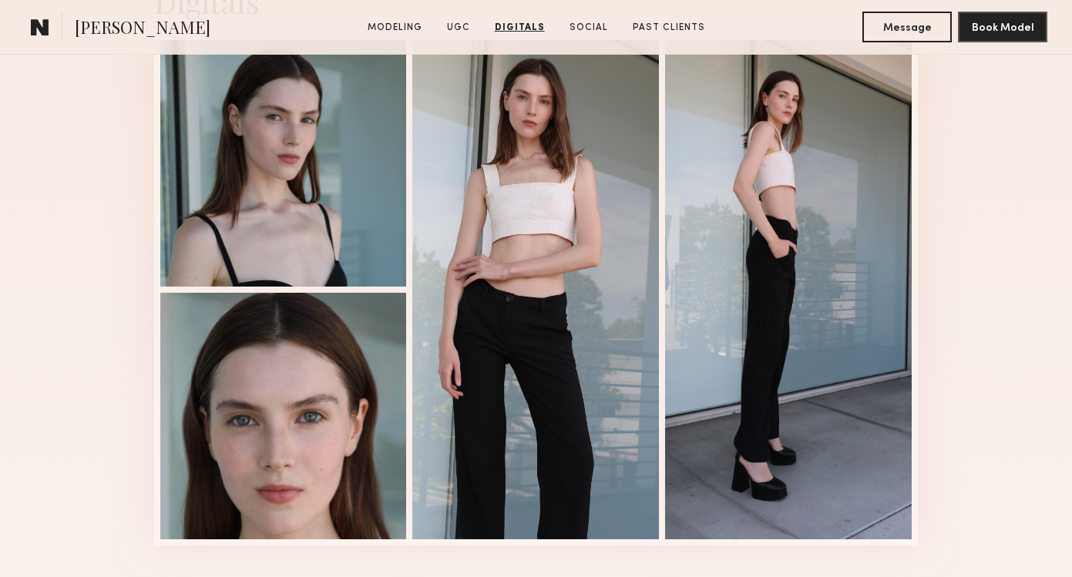
scroll to position [2299, 0]
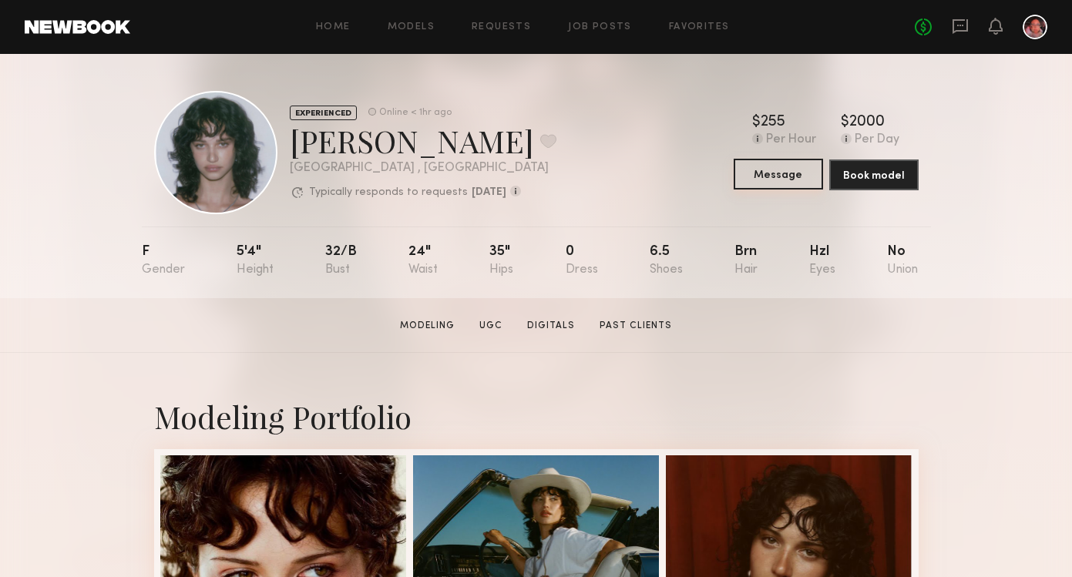
click at [793, 173] on button "Message" at bounding box center [778, 174] width 89 height 31
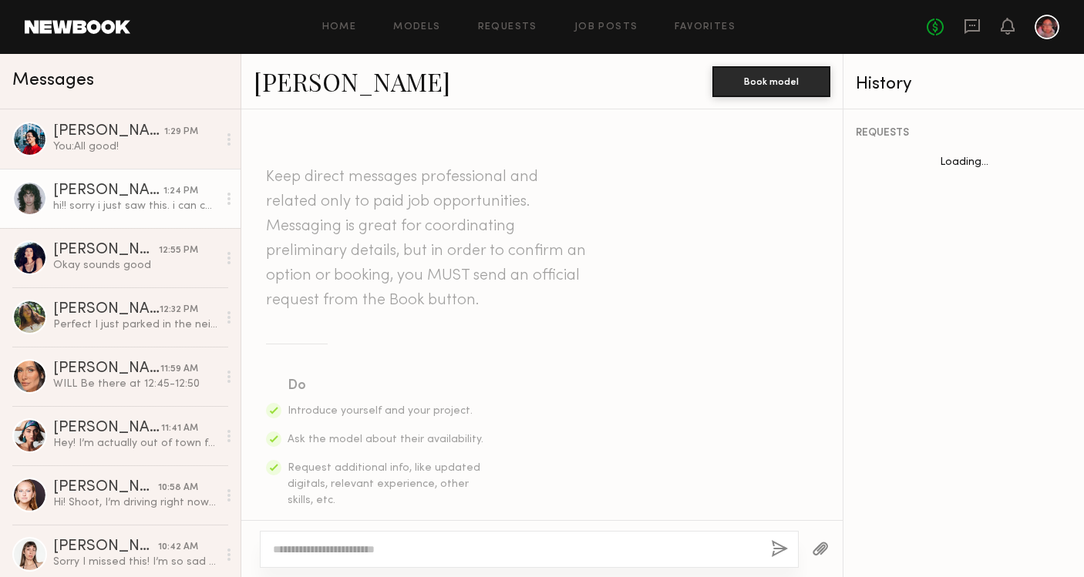
scroll to position [476, 0]
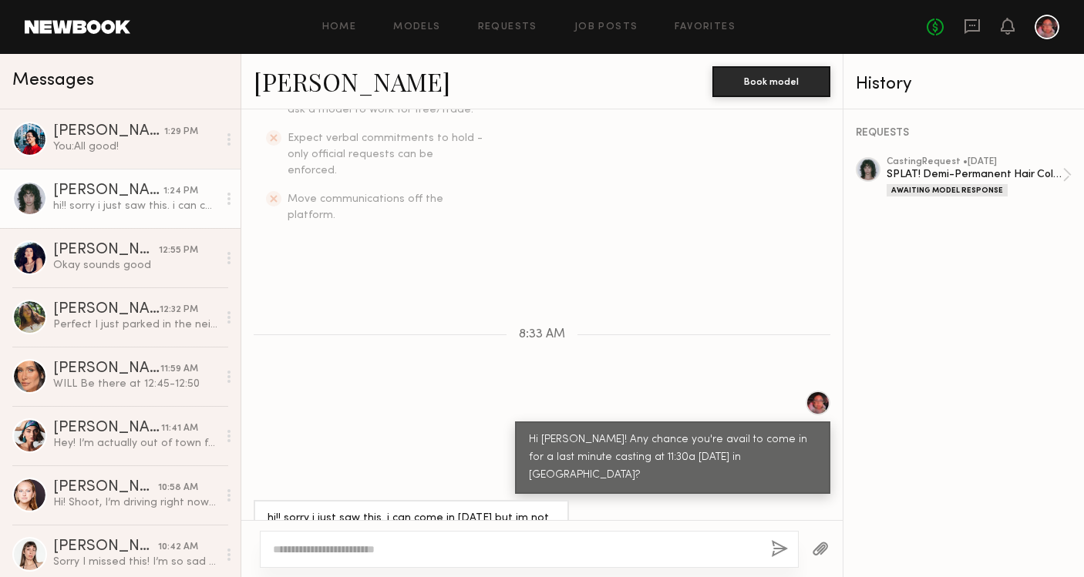
type textarea "*"
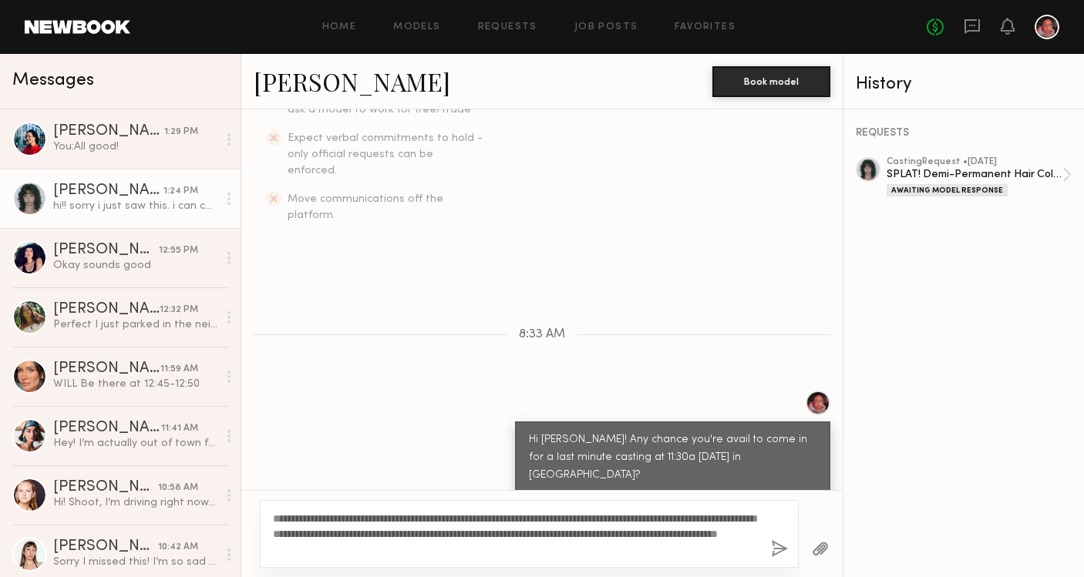
type textarea "**********"
click at [779, 550] on button "button" at bounding box center [779, 549] width 17 height 19
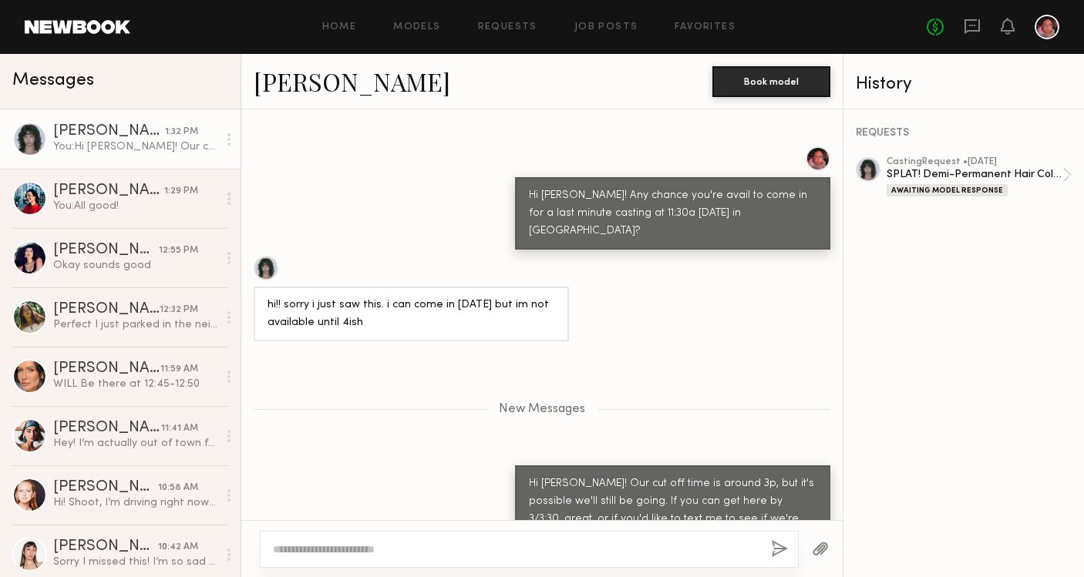
scroll to position [816, 0]
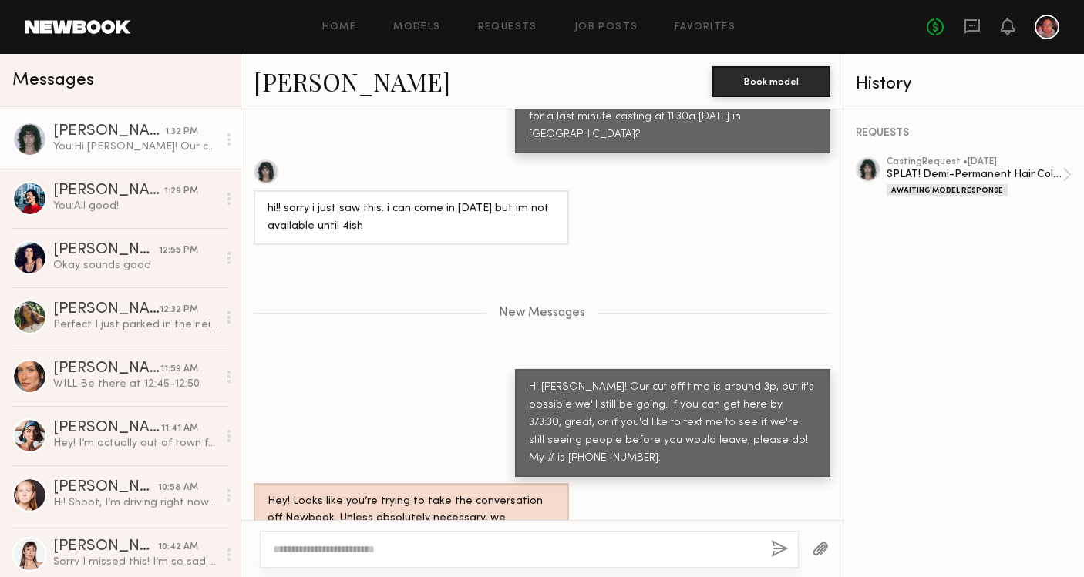
click at [195, 132] on div "[PERSON_NAME] 1:32 PM" at bounding box center [135, 131] width 164 height 15
